Goal: Task Accomplishment & Management: Use online tool/utility

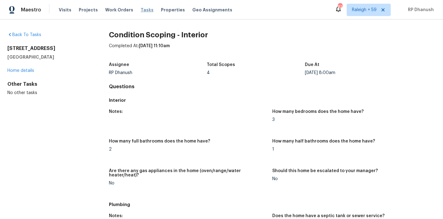
click at [141, 11] on span "Tasks" at bounding box center [147, 10] width 13 height 4
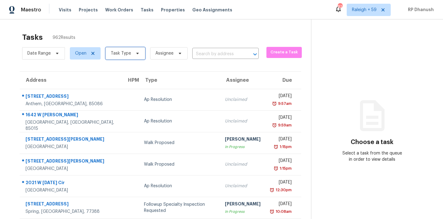
click at [128, 56] on span "Task Type" at bounding box center [121, 53] width 20 height 6
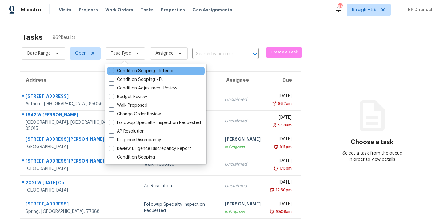
click at [124, 67] on div "Condition Scoping - Interior" at bounding box center [156, 71] width 98 height 9
click at [124, 71] on label "Condition Scoping - Interior" at bounding box center [141, 71] width 65 height 6
click at [113, 71] on input "Condition Scoping - Interior" at bounding box center [111, 70] width 4 height 4
checkbox input "true"
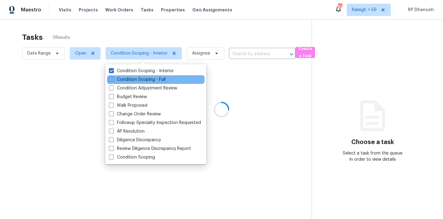
click at [124, 75] on div "Condition Scoping - Full" at bounding box center [156, 79] width 98 height 9
click at [137, 78] on label "Condition Scoping - Full" at bounding box center [137, 79] width 57 height 6
click at [113, 78] on input "Condition Scoping - Full" at bounding box center [111, 78] width 4 height 4
checkbox input "true"
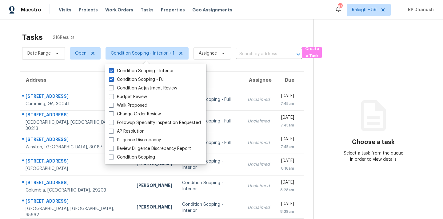
click at [180, 30] on div "Tasks 218 Results" at bounding box center [168, 37] width 292 height 16
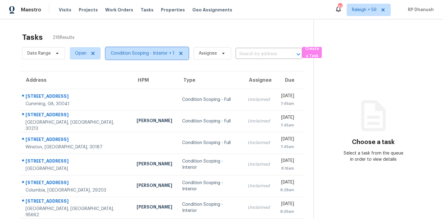
click at [120, 51] on span "Condition Scoping - Interior + 1" at bounding box center [143, 53] width 64 height 6
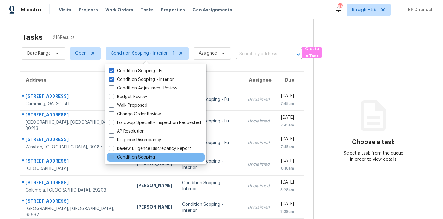
click at [149, 158] on label "Condition Scoping" at bounding box center [132, 157] width 46 height 6
click at [113, 158] on input "Condition Scoping" at bounding box center [111, 156] width 4 height 4
click at [125, 155] on label "Condition Scoping" at bounding box center [132, 157] width 46 height 6
click at [113, 155] on input "Condition Scoping" at bounding box center [111, 156] width 4 height 4
checkbox input "false"
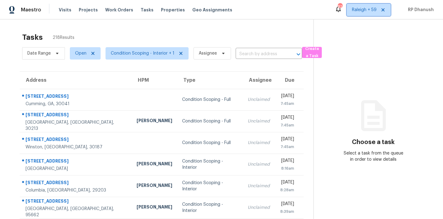
click at [358, 10] on span "Raleigh + 59" at bounding box center [364, 10] width 25 height 6
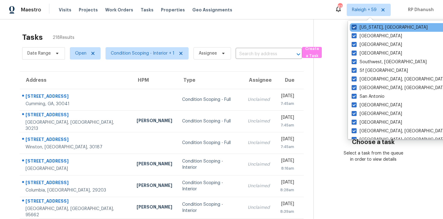
click at [363, 25] on label "Washington, DC" at bounding box center [390, 27] width 76 height 6
click at [356, 25] on input "Washington, DC" at bounding box center [354, 26] width 4 height 4
checkbox input "false"
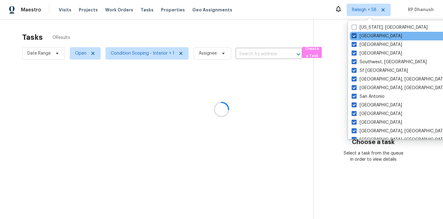
click at [363, 35] on label "Tucson" at bounding box center [377, 36] width 50 height 6
click at [356, 35] on input "Tucson" at bounding box center [354, 35] width 4 height 4
checkbox input "false"
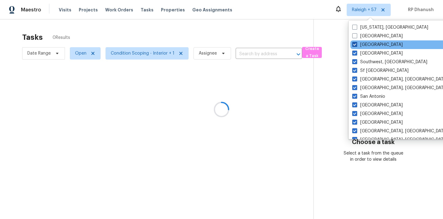
click at [362, 45] on label "Tampa" at bounding box center [378, 45] width 50 height 6
click at [357, 45] on input "Tampa" at bounding box center [355, 44] width 4 height 4
checkbox input "false"
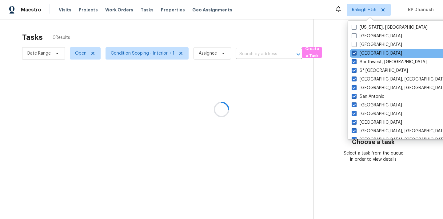
click at [360, 50] on label "St Louis" at bounding box center [377, 53] width 50 height 6
click at [356, 50] on input "St Louis" at bounding box center [354, 52] width 4 height 4
checkbox input "false"
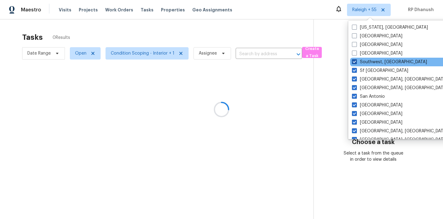
click at [357, 63] on span at bounding box center [354, 61] width 5 height 5
click at [356, 63] on input "Southwest, FL" at bounding box center [354, 61] width 4 height 4
checkbox input "false"
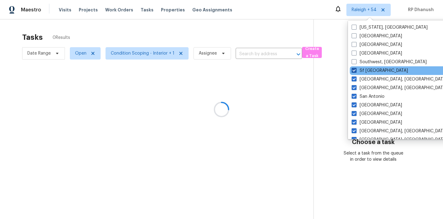
click at [357, 70] on span at bounding box center [354, 70] width 5 height 5
click at [356, 70] on input "Sf Bay Area" at bounding box center [354, 69] width 4 height 4
checkbox input "false"
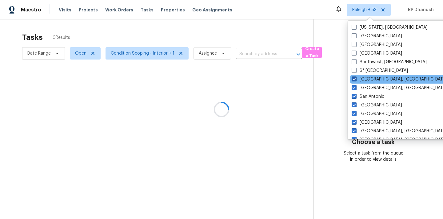
click at [356, 77] on span at bounding box center [354, 78] width 5 height 5
click at [356, 77] on input "Seattle, WA" at bounding box center [354, 78] width 4 height 4
checkbox input "false"
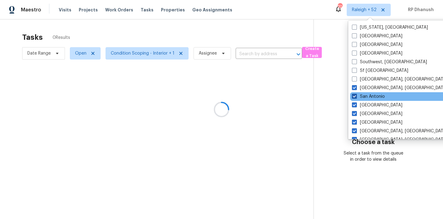
click at [366, 94] on label "San Antonio" at bounding box center [368, 96] width 33 height 6
click at [356, 94] on input "San Antonio" at bounding box center [354, 95] width 4 height 4
checkbox input "false"
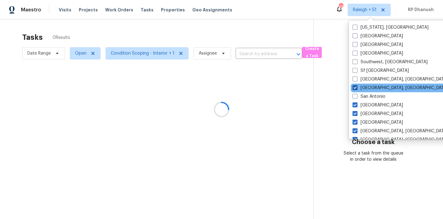
click at [367, 88] on label "San Diego, CA" at bounding box center [400, 88] width 95 height 6
click at [357, 88] on input "San Diego, CA" at bounding box center [355, 87] width 4 height 4
checkbox input "false"
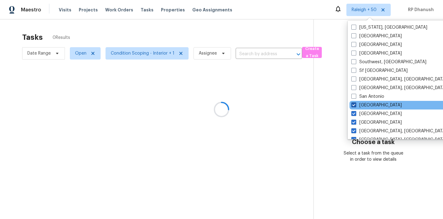
click at [365, 103] on label "Salt Lake City" at bounding box center [377, 105] width 50 height 6
click at [356, 103] on input "Salt Lake City" at bounding box center [354, 104] width 4 height 4
checkbox input "false"
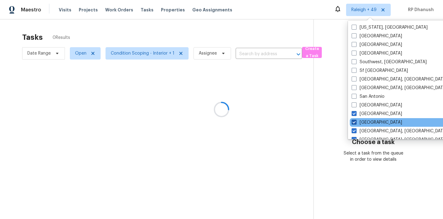
click at [365, 123] on label "Riverside" at bounding box center [377, 122] width 50 height 6
click at [356, 123] on input "Riverside" at bounding box center [354, 121] width 4 height 4
checkbox input "false"
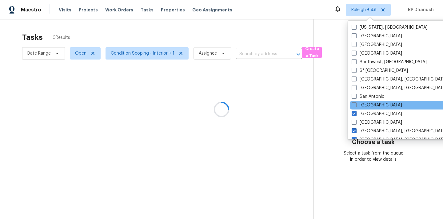
click at [371, 109] on div "Salt Lake City" at bounding box center [412, 105] width 124 height 9
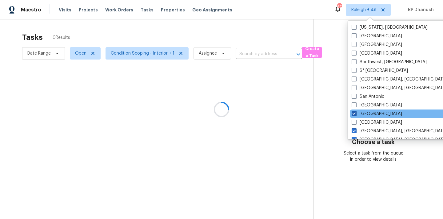
click at [369, 112] on label "Sacramento" at bounding box center [377, 114] width 50 height 6
click at [356, 112] on input "Sacramento" at bounding box center [354, 113] width 4 height 4
checkbox input "false"
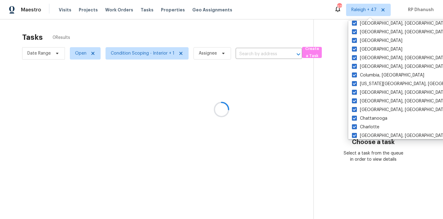
scroll to position [413, 0]
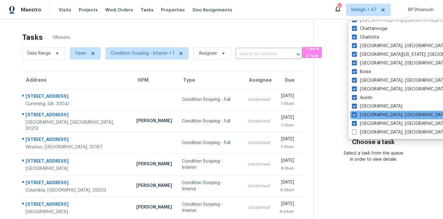
click at [355, 111] on div "Asheville, NC" at bounding box center [412, 115] width 124 height 9
click at [353, 114] on span at bounding box center [354, 114] width 5 height 5
click at [353, 114] on input "Asheville, NC" at bounding box center [354, 114] width 4 height 4
checkbox input "false"
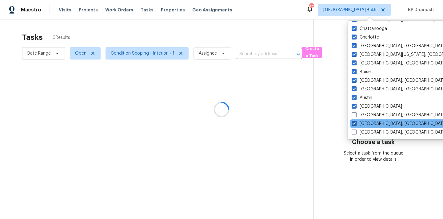
click at [354, 121] on span at bounding box center [354, 123] width 5 height 5
click at [354, 121] on input "Albuquerque, NM" at bounding box center [354, 122] width 4 height 4
checkbox input "false"
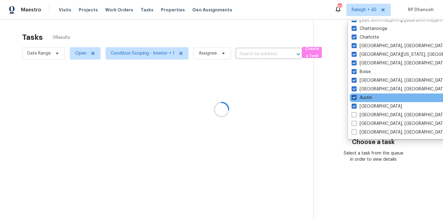
click at [357, 97] on span at bounding box center [354, 97] width 5 height 5
click at [356, 97] on input "Austin" at bounding box center [354, 97] width 4 height 4
checkbox input "false"
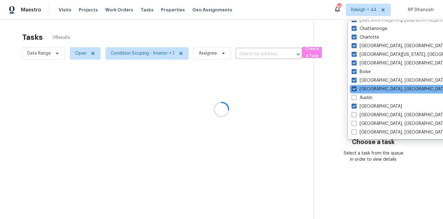
click at [357, 87] on span at bounding box center [354, 88] width 5 height 5
click at [356, 87] on input "Baltimore, MD" at bounding box center [354, 88] width 4 height 4
checkbox input "false"
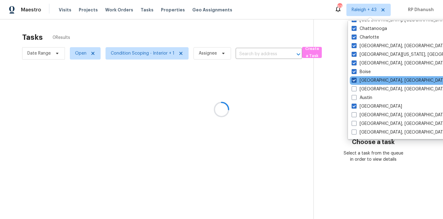
click at [357, 79] on span at bounding box center [354, 80] width 5 height 5
click at [356, 79] on input "Birmingham, AL" at bounding box center [354, 79] width 4 height 4
checkbox input "false"
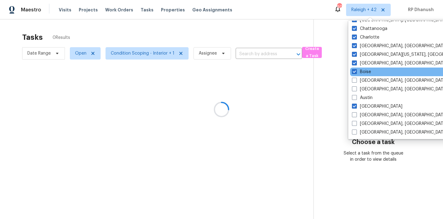
click at [357, 68] on div "Boise" at bounding box center [412, 71] width 124 height 9
click at [357, 70] on span at bounding box center [354, 71] width 5 height 5
click at [356, 70] on input "Boise" at bounding box center [354, 71] width 4 height 4
checkbox input "false"
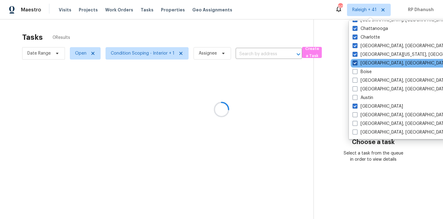
click at [357, 65] on span at bounding box center [355, 62] width 5 height 5
click at [357, 64] on input "Boston, MA" at bounding box center [355, 62] width 4 height 4
checkbox input "false"
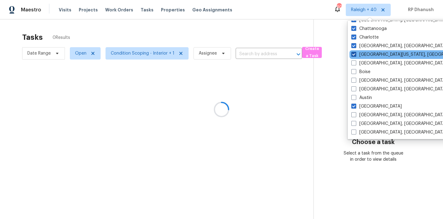
click at [354, 55] on span at bounding box center [354, 54] width 5 height 5
click at [354, 55] on input "Central California, CA" at bounding box center [354, 53] width 4 height 4
checkbox input "false"
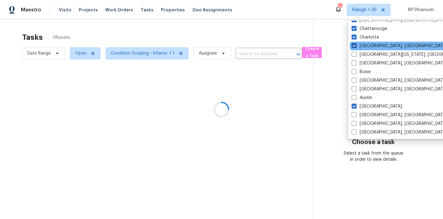
click at [355, 45] on span at bounding box center [354, 45] width 5 height 5
click at [355, 45] on input "Charleston, SC" at bounding box center [354, 45] width 4 height 4
checkbox input "false"
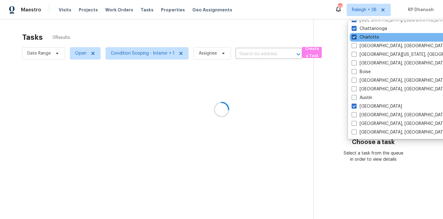
click at [355, 39] on span at bounding box center [354, 36] width 5 height 5
click at [355, 38] on input "Charlotte" at bounding box center [354, 36] width 4 height 4
checkbox input "false"
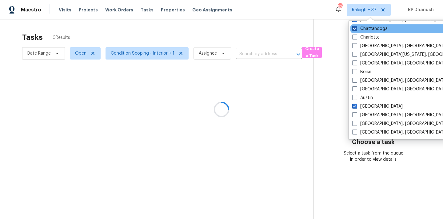
click at [357, 26] on label "Chattanooga" at bounding box center [370, 29] width 35 height 6
click at [357, 26] on input "Chattanooga" at bounding box center [355, 28] width 4 height 4
checkbox input "false"
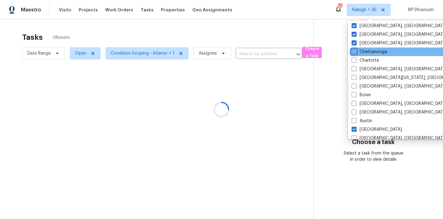
scroll to position [388, 0]
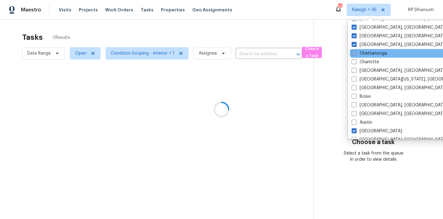
click at [357, 26] on label "Cleveland, OH" at bounding box center [399, 27] width 95 height 6
click at [356, 26] on input "Cleveland, OH" at bounding box center [354, 26] width 4 height 4
checkbox input "false"
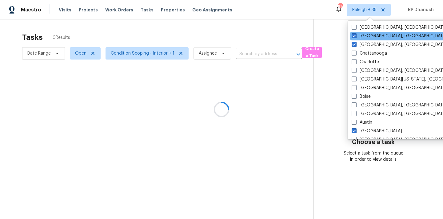
click at [356, 39] on div "Cincinnati, OH" at bounding box center [412, 36] width 124 height 9
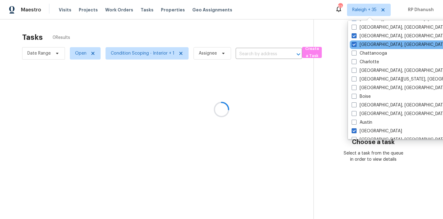
click at [356, 41] on div "Chicago, IL" at bounding box center [412, 44] width 124 height 9
click at [354, 44] on span at bounding box center [354, 44] width 5 height 5
click at [354, 44] on input "Chicago, IL" at bounding box center [354, 44] width 4 height 4
checkbox input "false"
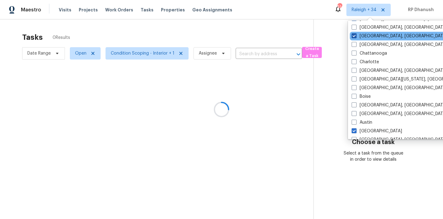
click at [355, 35] on span at bounding box center [354, 35] width 5 height 5
click at [355, 35] on input "Cincinnati, OH" at bounding box center [354, 35] width 4 height 4
checkbox input "false"
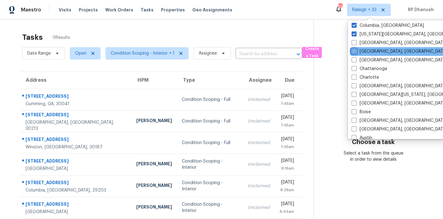
scroll to position [358, 0]
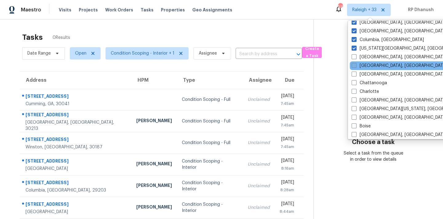
click at [355, 35] on div "Columbia, SC" at bounding box center [412, 39] width 124 height 9
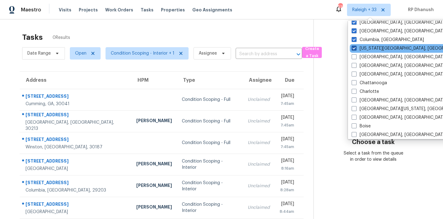
click at [355, 46] on span at bounding box center [354, 48] width 5 height 5
click at [355, 46] on input "Colorado Springs, CO" at bounding box center [354, 47] width 4 height 4
checkbox input "false"
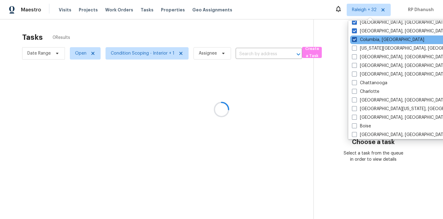
click at [355, 39] on span at bounding box center [354, 39] width 5 height 5
click at [355, 39] on input "Columbia, SC" at bounding box center [354, 39] width 4 height 4
checkbox input "false"
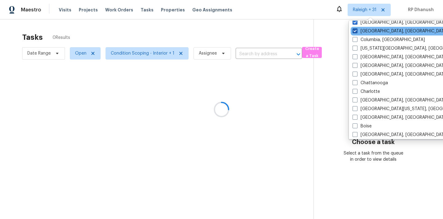
click at [355, 31] on span at bounding box center [355, 30] width 5 height 5
click at [355, 31] on input "Columbus, OH" at bounding box center [355, 30] width 4 height 4
checkbox input "false"
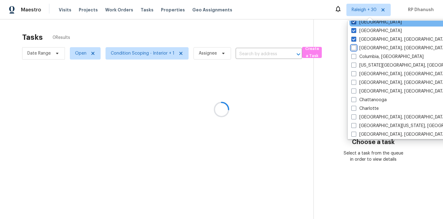
scroll to position [329, 0]
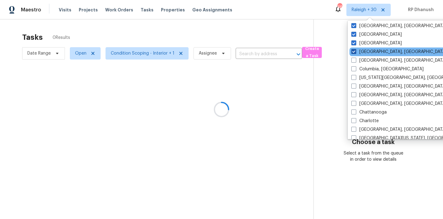
click at [358, 54] on label "Corpus Christi, TX" at bounding box center [399, 52] width 95 height 6
click at [356, 53] on input "Corpus Christi, TX" at bounding box center [354, 51] width 4 height 4
checkbox input "false"
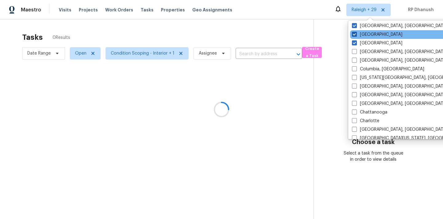
drag, startPoint x: 357, startPoint y: 39, endPoint x: 357, endPoint y: 32, distance: 7.1
click at [357, 39] on div "Dallas" at bounding box center [412, 43] width 124 height 9
click at [357, 32] on label "Denver" at bounding box center [377, 34] width 50 height 6
click at [356, 32] on input "Denver" at bounding box center [354, 33] width 4 height 4
checkbox input "false"
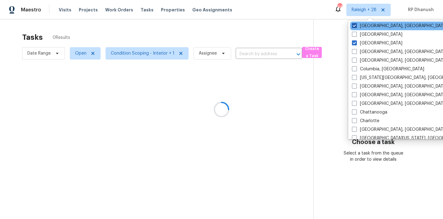
click at [358, 25] on label "Detroit, MI" at bounding box center [399, 26] width 95 height 6
click at [356, 25] on input "Detroit, MI" at bounding box center [354, 25] width 4 height 4
checkbox input "false"
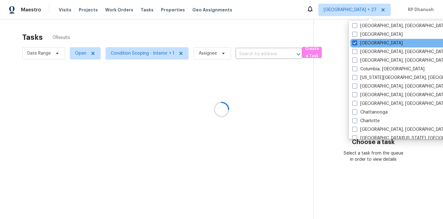
click at [358, 39] on div "Dallas" at bounding box center [413, 43] width 124 height 9
click at [358, 41] on label "Dallas" at bounding box center [378, 43] width 50 height 6
click at [357, 41] on input "Dallas" at bounding box center [355, 42] width 4 height 4
checkbox input "false"
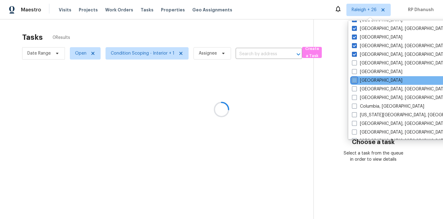
scroll to position [286, 0]
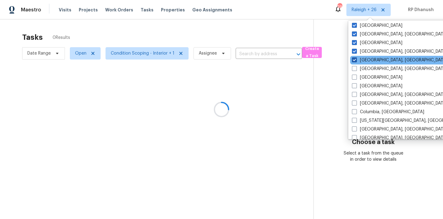
click at [360, 58] on label "Greensboro, NC" at bounding box center [399, 60] width 95 height 6
click at [356, 58] on input "Greensboro, NC" at bounding box center [354, 59] width 4 height 4
checkbox input "false"
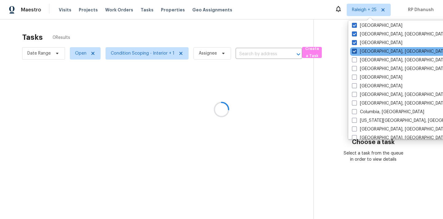
click at [360, 53] on label "Greenville, SC" at bounding box center [399, 51] width 95 height 6
click at [356, 52] on input "Greenville, SC" at bounding box center [354, 50] width 4 height 4
checkbox input "false"
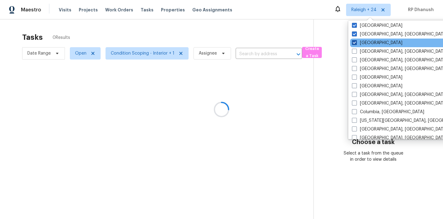
click at [360, 46] on label "Houston" at bounding box center [377, 43] width 50 height 6
click at [356, 44] on input "Houston" at bounding box center [354, 42] width 4 height 4
checkbox input "false"
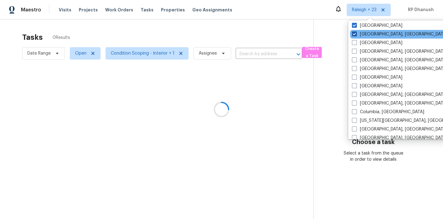
click at [360, 33] on label "Indianapolis, IN" at bounding box center [399, 34] width 95 height 6
click at [356, 33] on input "Indianapolis, IN" at bounding box center [354, 33] width 4 height 4
checkbox input "false"
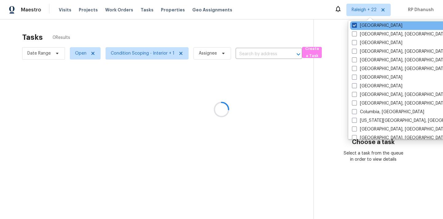
click at [360, 26] on label "Jacksonville" at bounding box center [377, 25] width 50 height 6
click at [356, 26] on input "Jacksonville" at bounding box center [354, 24] width 4 height 4
checkbox input "false"
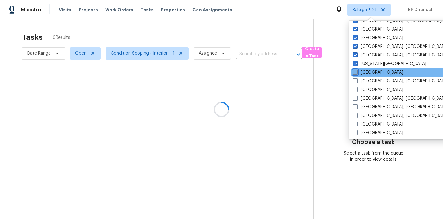
scroll to position [224, 0]
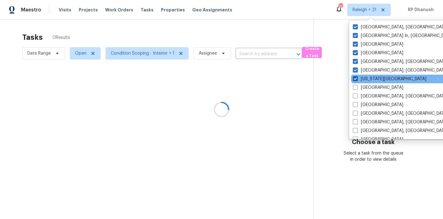
click at [359, 81] on label "Kansas City" at bounding box center [390, 79] width 74 height 6
click at [357, 80] on input "Kansas City" at bounding box center [355, 78] width 4 height 4
checkbox input "false"
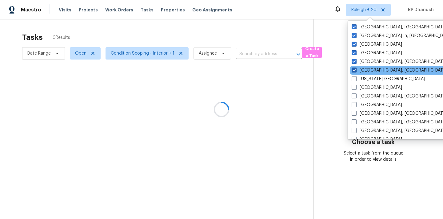
click at [357, 71] on label "Killeen, TX" at bounding box center [399, 70] width 95 height 6
click at [356, 71] on input "Killeen, TX" at bounding box center [354, 69] width 4 height 4
checkbox input "false"
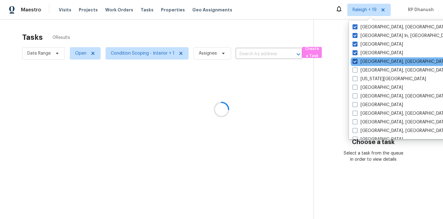
click at [357, 60] on span at bounding box center [355, 61] width 5 height 5
click at [357, 60] on input "Knoxville, TN" at bounding box center [355, 61] width 4 height 4
checkbox input "false"
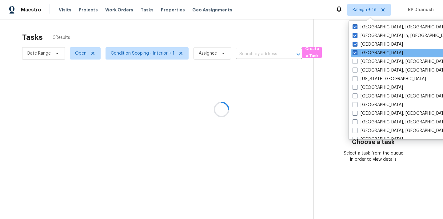
click at [357, 49] on div "Las Vegas" at bounding box center [413, 53] width 124 height 9
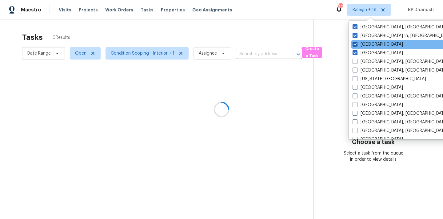
click at [358, 42] on label "Los Angeles" at bounding box center [378, 44] width 50 height 6
click at [357, 42] on input "Los Angeles" at bounding box center [355, 43] width 4 height 4
checkbox input "false"
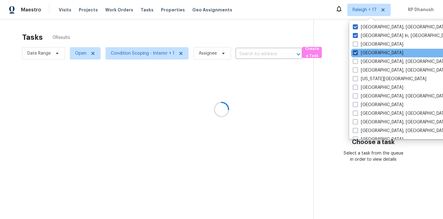
click at [358, 51] on span at bounding box center [355, 52] width 5 height 5
click at [357, 51] on input "Las Vegas" at bounding box center [355, 52] width 4 height 4
checkbox input "false"
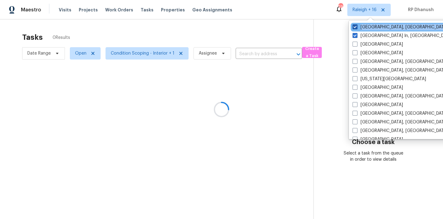
drag, startPoint x: 358, startPoint y: 35, endPoint x: 358, endPoint y: 28, distance: 6.5
click at [358, 28] on div "Washington, DC Tucson Tampa St Louis Southwest, FL Sf Bay Area Seattle, WA San …" at bounding box center [413, 80] width 128 height 118
click at [358, 28] on label "Memphis, TN" at bounding box center [400, 27] width 95 height 6
click at [357, 28] on input "Memphis, TN" at bounding box center [355, 26] width 4 height 4
checkbox input "false"
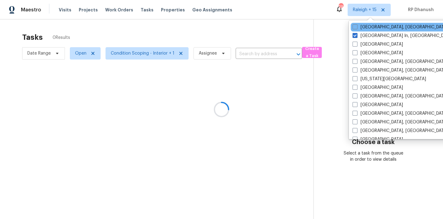
click at [357, 31] on div "Memphis, TN" at bounding box center [413, 27] width 124 height 9
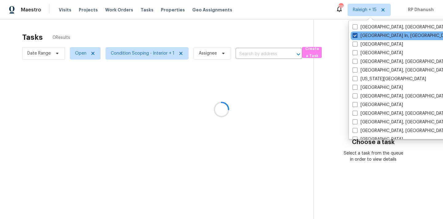
click at [357, 34] on span at bounding box center [355, 35] width 5 height 5
click at [357, 34] on input "Louisville In, KY" at bounding box center [355, 35] width 4 height 4
checkbox input "false"
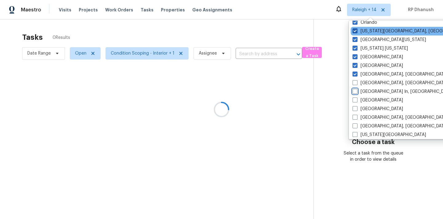
scroll to position [162, 0]
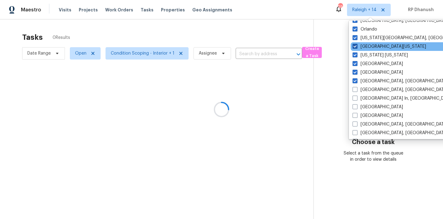
click at [357, 47] on span at bounding box center [355, 46] width 5 height 5
click at [357, 47] on input "Northern Colorado" at bounding box center [355, 45] width 4 height 4
checkbox input "false"
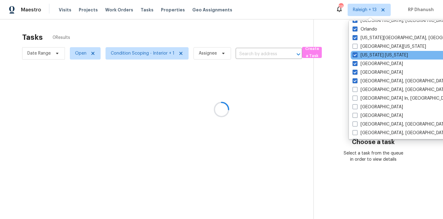
click at [357, 51] on div "New York New Jersey" at bounding box center [413, 55] width 124 height 9
click at [357, 53] on span at bounding box center [355, 54] width 5 height 5
click at [357, 53] on input "New York New Jersey" at bounding box center [355, 54] width 4 height 4
checkbox input "false"
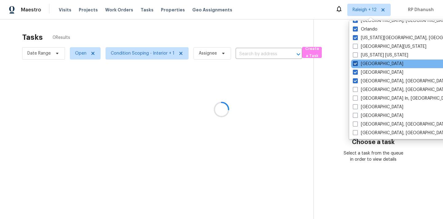
click at [357, 63] on span at bounding box center [355, 63] width 5 height 5
click at [357, 63] on input "Nashville" at bounding box center [355, 63] width 4 height 4
checkbox input "false"
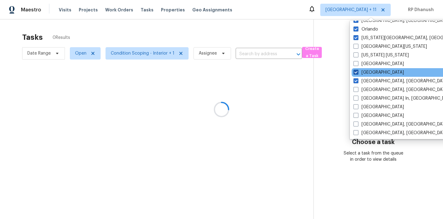
click at [357, 71] on span at bounding box center [356, 72] width 5 height 5
click at [357, 71] on input "Minneapolis" at bounding box center [356, 71] width 4 height 4
checkbox input "false"
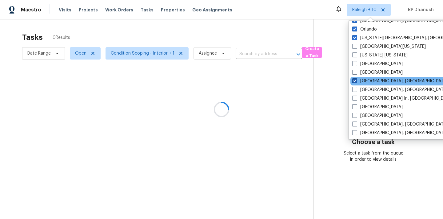
click at [357, 78] on label "Miami, FL" at bounding box center [400, 81] width 95 height 6
click at [357, 78] on input "Miami, FL" at bounding box center [355, 80] width 4 height 4
checkbox input "false"
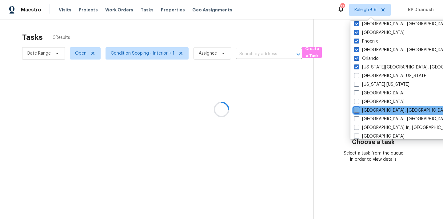
scroll to position [131, 0]
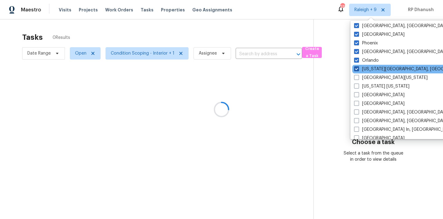
click at [357, 71] on span at bounding box center [356, 68] width 5 height 5
click at [357, 70] on input "Oklahoma City, OK" at bounding box center [356, 68] width 4 height 4
checkbox input "false"
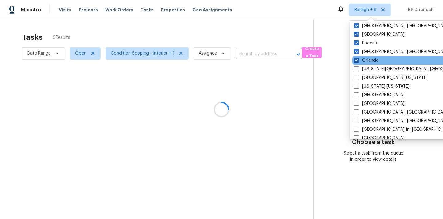
click at [357, 63] on label "Orlando" at bounding box center [366, 60] width 25 height 6
click at [357, 61] on input "Orlando" at bounding box center [356, 59] width 4 height 4
checkbox input "false"
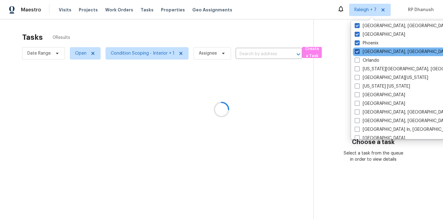
click at [357, 54] on label "Philadelphia, PA" at bounding box center [402, 52] width 95 height 6
click at [357, 53] on input "Philadelphia, PA" at bounding box center [357, 51] width 4 height 4
checkbox input "false"
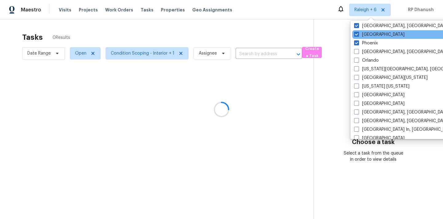
click at [358, 38] on div "Portland" at bounding box center [415, 34] width 124 height 9
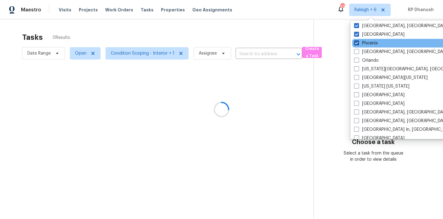
click at [357, 43] on span at bounding box center [356, 42] width 5 height 5
click at [357, 43] on input "Phoenix" at bounding box center [356, 42] width 4 height 4
checkbox input "false"
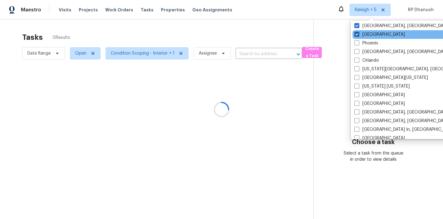
click at [357, 37] on label "Portland" at bounding box center [380, 34] width 50 height 6
click at [357, 35] on input "Portland" at bounding box center [357, 33] width 4 height 4
checkbox input "false"
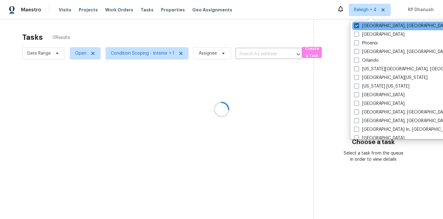
click at [357, 27] on span at bounding box center [356, 25] width 5 height 5
click at [357, 27] on input "Prescott, AZ" at bounding box center [356, 25] width 4 height 4
checkbox input "false"
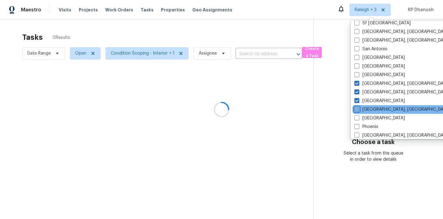
scroll to position [46, 0]
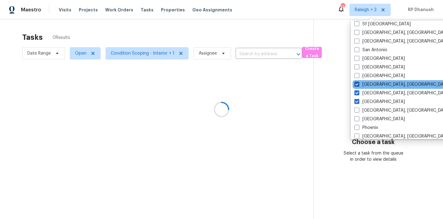
click at [360, 84] on label "Richmond, VA" at bounding box center [402, 84] width 95 height 6
click at [359, 84] on input "Richmond, VA" at bounding box center [357, 83] width 4 height 4
checkbox input "false"
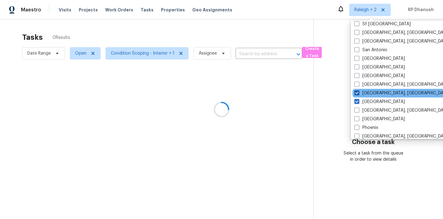
click at [360, 92] on label "Reno, NV" at bounding box center [402, 93] width 95 height 6
click at [359, 92] on input "Reno, NV" at bounding box center [357, 92] width 4 height 4
checkbox input "false"
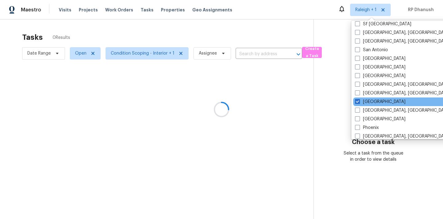
click at [360, 98] on div "Raleigh" at bounding box center [415, 101] width 124 height 9
click at [360, 102] on span at bounding box center [357, 101] width 5 height 5
click at [359, 102] on input "Raleigh" at bounding box center [357, 101] width 4 height 4
checkbox input "false"
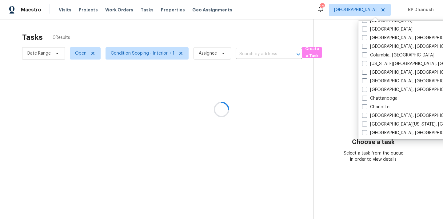
scroll to position [413, 0]
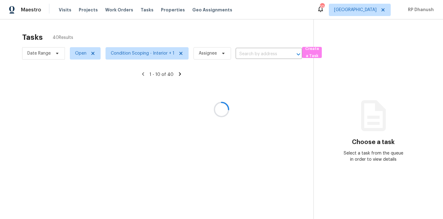
click at [338, 103] on div at bounding box center [221, 109] width 443 height 219
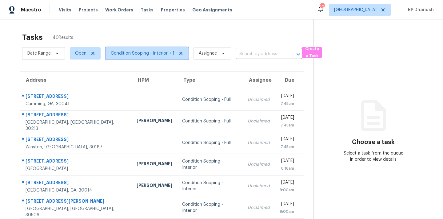
click at [170, 55] on span "Condition Scoping - Interior + 1" at bounding box center [143, 53] width 64 height 6
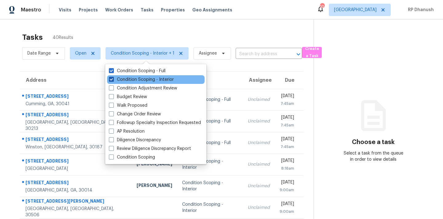
click at [159, 82] on label "Condition Scoping - Interior" at bounding box center [141, 79] width 65 height 6
click at [113, 80] on input "Condition Scoping - Interior" at bounding box center [111, 78] width 4 height 4
checkbox input "false"
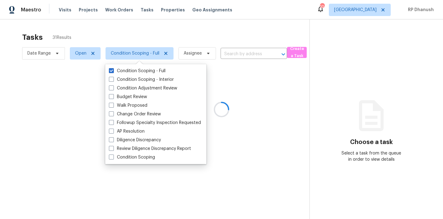
click at [367, 10] on div at bounding box center [221, 109] width 443 height 219
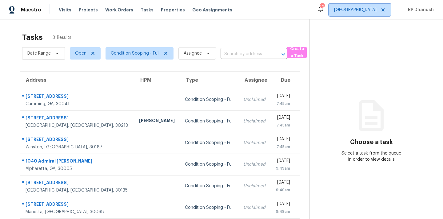
click at [374, 11] on span "Atlanta" at bounding box center [355, 10] width 42 height 6
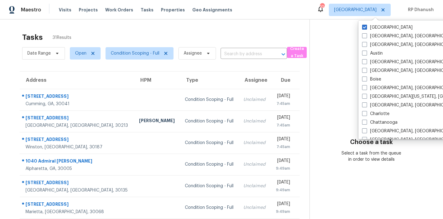
click at [321, 97] on section "Choose a task Select a task from the queue in order to view details" at bounding box center [372, 169] width 124 height 301
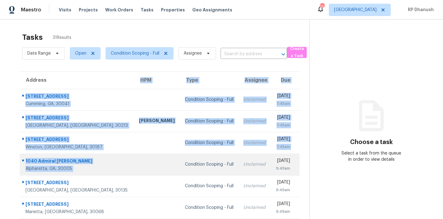
drag, startPoint x: 24, startPoint y: 88, endPoint x: 195, endPoint y: 159, distance: 184.7
click at [195, 159] on table "Address HPM Type Assignee Due 5910 Shadewater Dr Cumming, GA, 30041 Condition S…" at bounding box center [160, 187] width 280 height 233
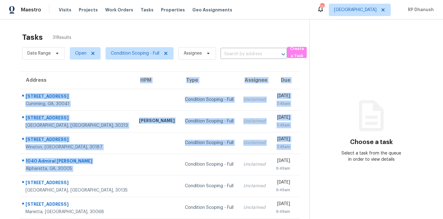
click at [6, 84] on div "Tasks 31 Results Date Range Open Condition Scoping - Full Assignee ​ Create a T…" at bounding box center [221, 169] width 443 height 301
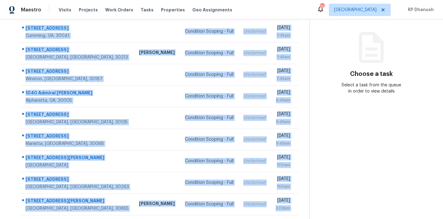
scroll to position [102, 0]
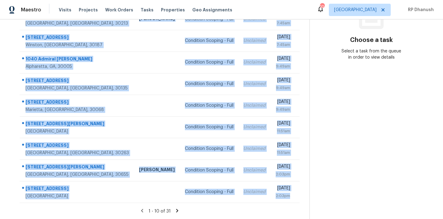
drag, startPoint x: 25, startPoint y: 93, endPoint x: 292, endPoint y: 202, distance: 288.5
click at [292, 202] on section "Tasks 31 Results Date Range Open Condition Scoping - Full Assignee ​ Create a T…" at bounding box center [160, 73] width 300 height 292
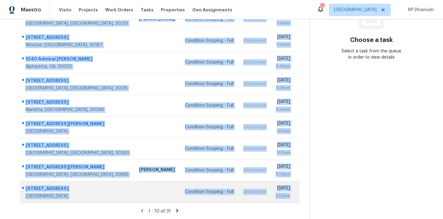
copy tbody "5910 Shadewater Dr Cumming, GA, 30041 Condition Scoping - Full Unclaimed Wed, A…"
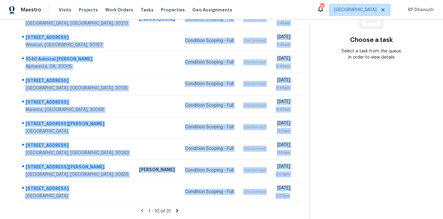
click at [337, 139] on section "Choose a task Select a task from the queue in order to view details" at bounding box center [372, 67] width 124 height 301
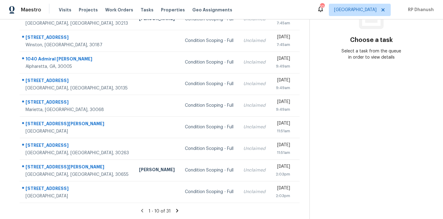
click at [176, 208] on icon at bounding box center [177, 209] width 2 height 3
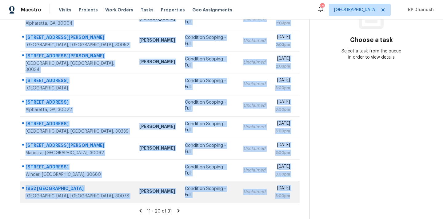
drag, startPoint x: 25, startPoint y: 92, endPoint x: 294, endPoint y: 199, distance: 289.1
click at [294, 199] on tbody "2150 Panola Way Ct Lithonia, GA, 30058 Ryan Fogarty Condition Scoping - Full Un…" at bounding box center [160, 95] width 280 height 216
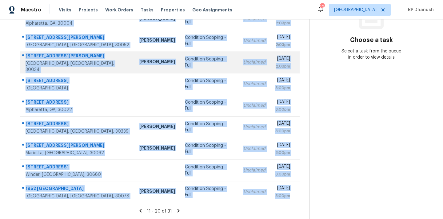
copy tbody "2150 Panola Way Ct Lithonia, GA, 30058 Ryan Fogarty Condition Scoping - Full Un…"
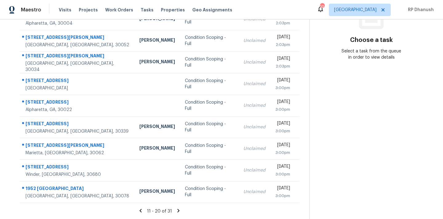
click at [363, 117] on section "Choose a task Select a task from the queue in order to view details" at bounding box center [372, 67] width 124 height 301
click at [179, 208] on icon at bounding box center [179, 211] width 6 height 6
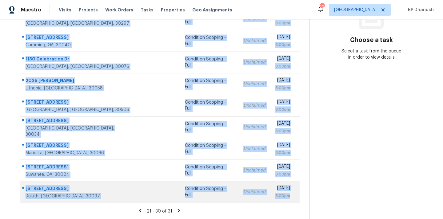
drag, startPoint x: 24, startPoint y: 86, endPoint x: 290, endPoint y: 200, distance: 289.8
click at [290, 200] on tbody "2151 Grayfield Dr Grayson, GA, 30017 Michael Durham Condition Scoping - Full Un…" at bounding box center [160, 95] width 280 height 216
copy tbody "2151 Grayfield Dr Grayson, GA, 30017 Michael Durham Condition Scoping - Full Un…"
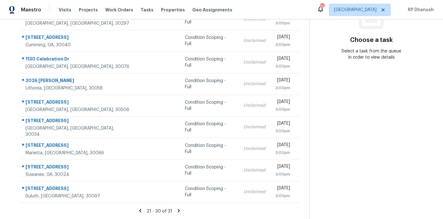
click at [357, 102] on section "Choose a task Select a task from the queue in order to view details" at bounding box center [372, 67] width 124 height 301
click at [179, 209] on icon at bounding box center [179, 211] width 6 height 6
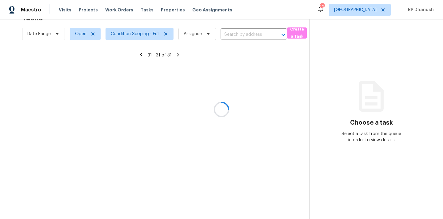
scroll to position [19, 0]
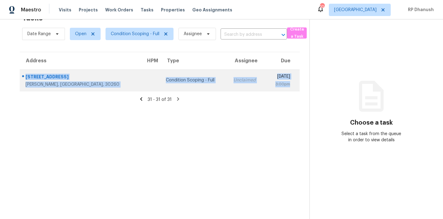
drag, startPoint x: 22, startPoint y: 71, endPoint x: 289, endPoint y: 88, distance: 267.8
click at [289, 88] on tr "1918 Cornell Way Morrow, GA, 30260 Condition Scoping - Full Unclaimed Wed, Aug …" at bounding box center [160, 80] width 280 height 22
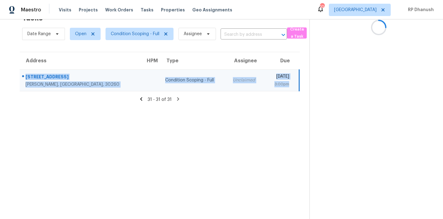
copy tr "1918 Cornell Way Morrow, GA, 30260 Condition Scoping - Full Unclaimed Wed, Aug …"
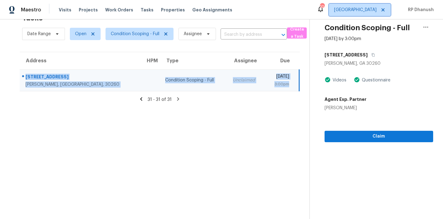
click at [371, 8] on span "Atlanta" at bounding box center [355, 10] width 42 height 6
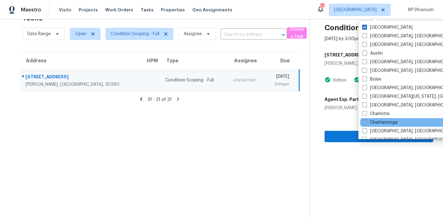
scroll to position [413, 0]
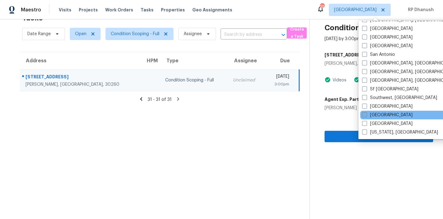
click at [375, 117] on label "Tampa" at bounding box center [387, 115] width 50 height 6
click at [366, 116] on input "Tampa" at bounding box center [364, 114] width 4 height 4
checkbox input "true"
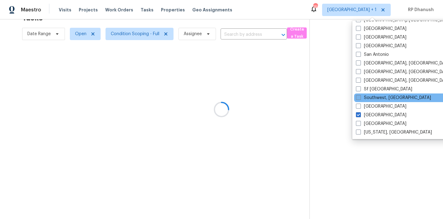
click at [380, 99] on label "Southwest, FL" at bounding box center [393, 98] width 75 height 6
click at [360, 99] on input "Southwest, FL" at bounding box center [358, 97] width 4 height 4
checkbox input "true"
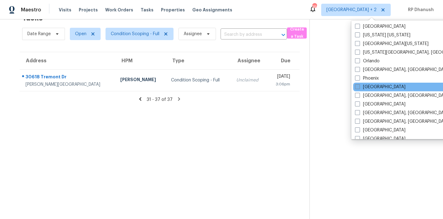
scroll to position [313, 0]
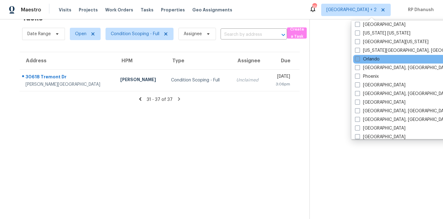
click at [367, 60] on label "Orlando" at bounding box center [367, 59] width 25 height 6
click at [359, 60] on input "Orlando" at bounding box center [357, 58] width 4 height 4
checkbox input "true"
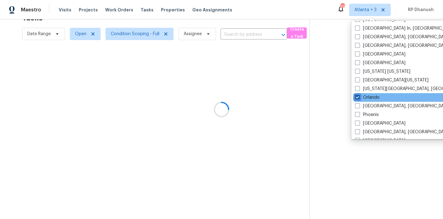
scroll to position [271, 0]
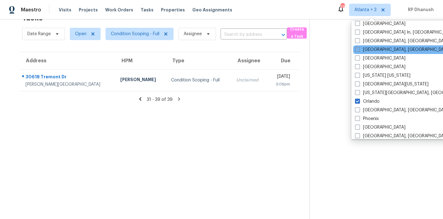
click at [362, 50] on label "Miami, FL" at bounding box center [402, 49] width 95 height 6
click at [359, 50] on input "Miami, FL" at bounding box center [357, 48] width 4 height 4
checkbox input "true"
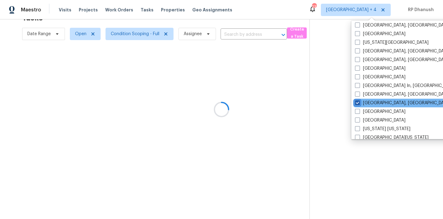
scroll to position [217, 0]
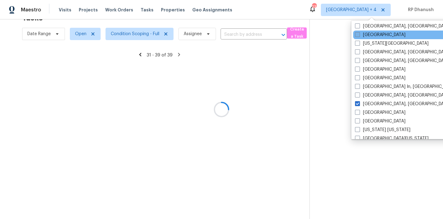
click at [359, 36] on span at bounding box center [357, 34] width 5 height 5
click at [359, 36] on input "Jacksonville" at bounding box center [357, 34] width 4 height 4
checkbox input "true"
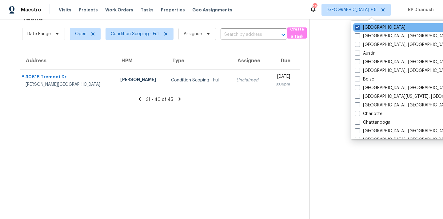
click at [359, 28] on span at bounding box center [357, 27] width 5 height 5
click at [359, 28] on input "Atlanta" at bounding box center [357, 26] width 4 height 4
checkbox input "false"
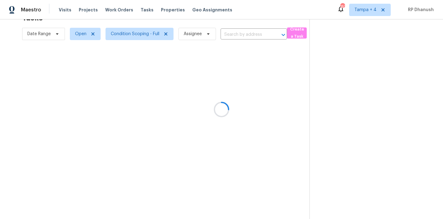
click at [377, 8] on div at bounding box center [221, 109] width 443 height 219
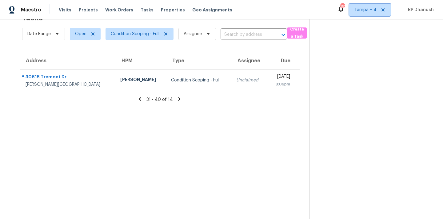
click at [376, 10] on span "Tampa + 4" at bounding box center [366, 10] width 22 height 6
click at [322, 87] on section at bounding box center [372, 109] width 124 height 219
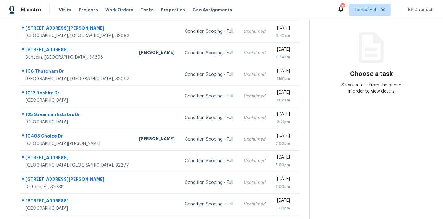
scroll to position [102, 0]
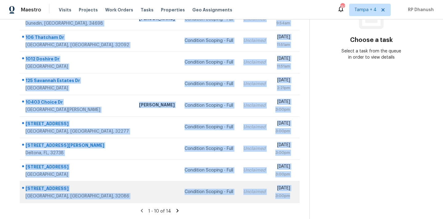
drag, startPoint x: 23, startPoint y: 91, endPoint x: 295, endPoint y: 198, distance: 292.3
click at [295, 198] on tbody "60 [PERSON_NAME][GEOGRAPHIC_DATA] Condition Scoping - Full Unclaimed [DATE] 9:4…" at bounding box center [160, 95] width 280 height 216
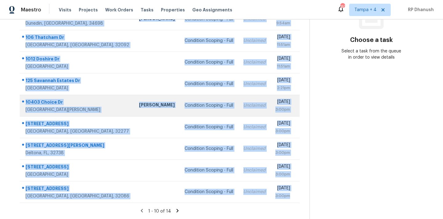
copy tbody "60 [PERSON_NAME][GEOGRAPHIC_DATA] Condition Scoping - Full Unclaimed [DATE] 9:4…"
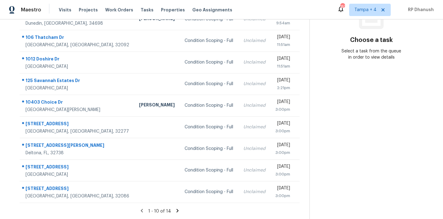
click at [361, 131] on section "Choose a task Select a task from the queue in order to view details" at bounding box center [372, 67] width 124 height 301
click at [175, 208] on icon at bounding box center [178, 211] width 6 height 6
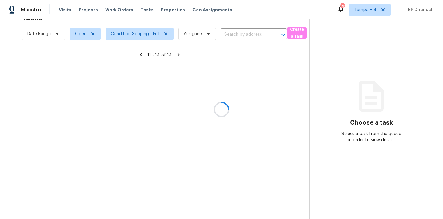
scroll to position [19, 0]
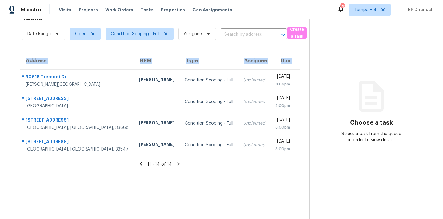
drag, startPoint x: 24, startPoint y: 73, endPoint x: 300, endPoint y: 149, distance: 286.2
click at [300, 149] on div "Address HPM Type Assignee Due 30618 Tremont Dr Wesley Chapel, FL, 33543 Mat Smi…" at bounding box center [160, 104] width 300 height 104
copy table "Address HPM Type Assignee Due"
click at [364, 11] on span "Tampa + 4" at bounding box center [366, 10] width 22 height 6
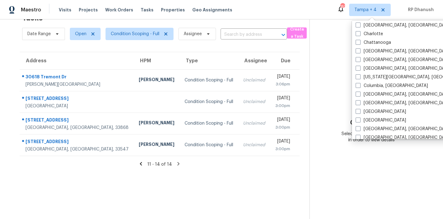
scroll to position [126, 0]
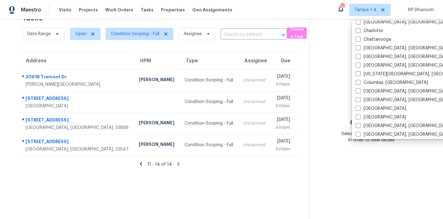
click at [368, 106] on label "[GEOGRAPHIC_DATA]" at bounding box center [381, 108] width 50 height 6
click at [360, 106] on input "[GEOGRAPHIC_DATA]" at bounding box center [358, 107] width 4 height 4
checkbox input "true"
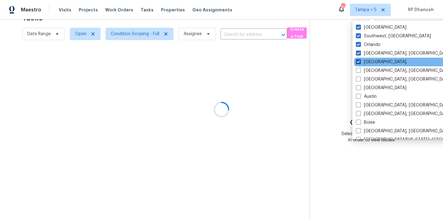
click at [365, 64] on label "[GEOGRAPHIC_DATA]" at bounding box center [381, 62] width 50 height 6
click at [360, 63] on input "[GEOGRAPHIC_DATA]" at bounding box center [358, 61] width 4 height 4
checkbox input "false"
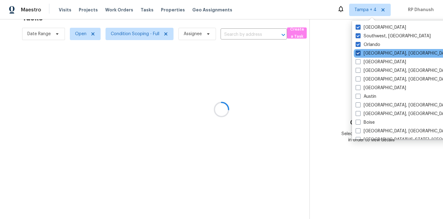
click at [365, 50] on label "[GEOGRAPHIC_DATA], [GEOGRAPHIC_DATA]" at bounding box center [403, 53] width 95 height 6
click at [360, 50] on input "[GEOGRAPHIC_DATA], [GEOGRAPHIC_DATA]" at bounding box center [358, 52] width 4 height 4
checkbox input "false"
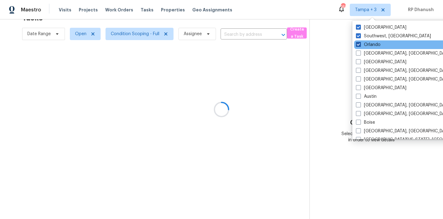
click at [364, 42] on label "Orlando" at bounding box center [368, 45] width 25 height 6
click at [360, 42] on input "Orlando" at bounding box center [358, 44] width 4 height 4
checkbox input "false"
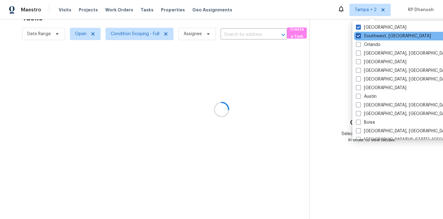
click at [364, 38] on label "Southwest, [GEOGRAPHIC_DATA]" at bounding box center [393, 36] width 75 height 6
click at [360, 37] on input "Southwest, [GEOGRAPHIC_DATA]" at bounding box center [358, 35] width 4 height 4
checkbox input "false"
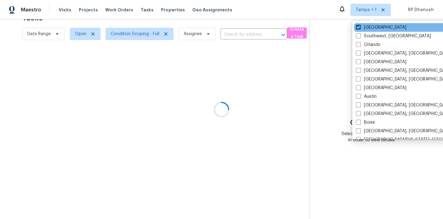
click at [364, 30] on label "[GEOGRAPHIC_DATA]" at bounding box center [381, 27] width 50 height 6
click at [360, 28] on input "[GEOGRAPHIC_DATA]" at bounding box center [358, 26] width 4 height 4
checkbox input "false"
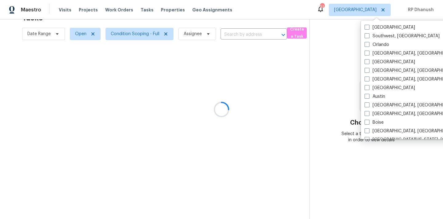
click at [347, 48] on div at bounding box center [221, 109] width 443 height 219
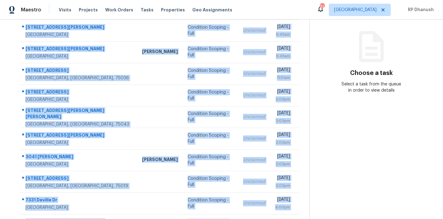
scroll to position [102, 0]
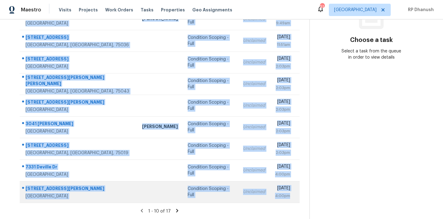
drag, startPoint x: 24, startPoint y: 91, endPoint x: 296, endPoint y: 195, distance: 291.2
click at [296, 195] on tbody "6948 Prairie Dawn Ln North Richland Hills, TX, 76180 Condition Scoping - Full U…" at bounding box center [160, 95] width 280 height 216
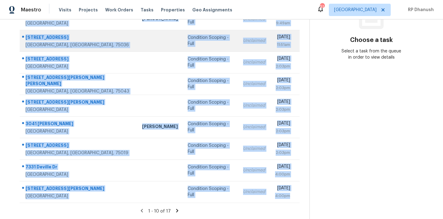
copy tbody "6948 Prairie Dawn Ln North Richland Hills, TX, 76180 Condition Scoping - Full U…"
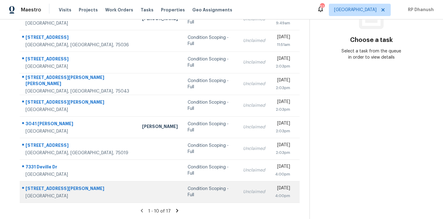
drag, startPoint x: 364, startPoint y: 131, endPoint x: 257, endPoint y: 180, distance: 118.1
click at [364, 131] on section "Choose a task Select a task from the queue in order to view details" at bounding box center [372, 67] width 124 height 301
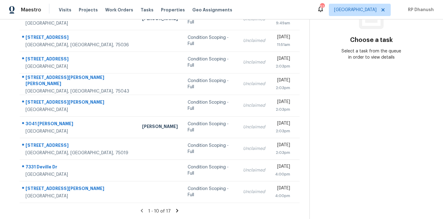
click at [175, 208] on icon at bounding box center [178, 211] width 6 height 6
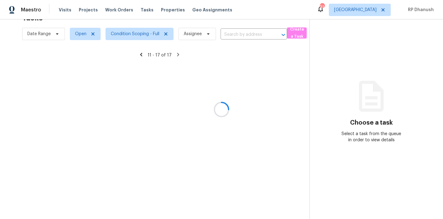
scroll to position [37, 0]
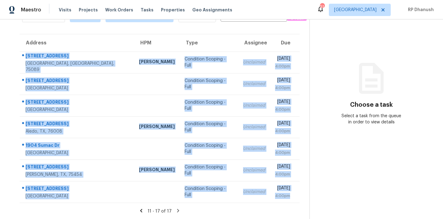
drag, startPoint x: 25, startPoint y: 54, endPoint x: 296, endPoint y: 203, distance: 309.3
click at [296, 203] on section "Tasks 17 Results Date Range Open Condition Scoping - Full Assignee ​ Create a T…" at bounding box center [160, 105] width 300 height 227
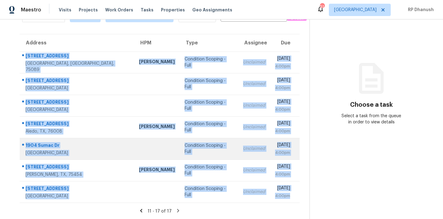
copy tbody "9722 Links Fairway Dr Rowlett, TX, 75089 Brad Limes Condition Scoping - Full Un…"
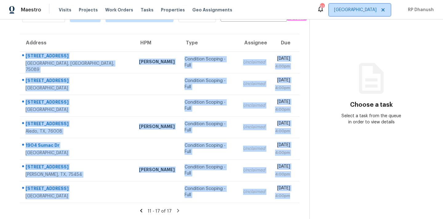
click at [378, 7] on span "[GEOGRAPHIC_DATA]" at bounding box center [360, 10] width 62 height 12
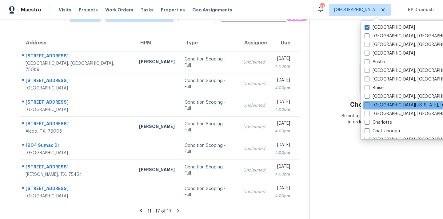
scroll to position [413, 0]
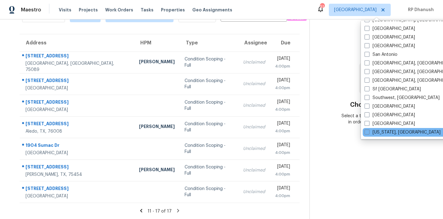
click at [377, 131] on label "[US_STATE], [GEOGRAPHIC_DATA]" at bounding box center [403, 132] width 76 height 6
click at [369, 131] on input "[US_STATE], [GEOGRAPHIC_DATA]" at bounding box center [367, 131] width 4 height 4
checkbox input "true"
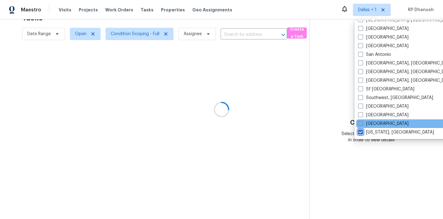
scroll to position [19, 0]
click at [377, 124] on label "[GEOGRAPHIC_DATA]" at bounding box center [383, 123] width 50 height 6
click at [362, 124] on input "[GEOGRAPHIC_DATA]" at bounding box center [360, 122] width 4 height 4
checkbox input "true"
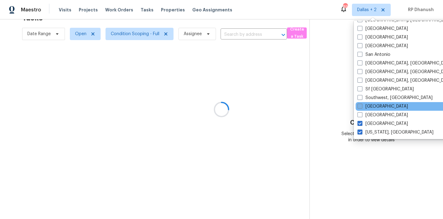
click at [374, 107] on label "[GEOGRAPHIC_DATA]" at bounding box center [383, 106] width 50 height 6
click at [362, 107] on input "[GEOGRAPHIC_DATA]" at bounding box center [360, 105] width 4 height 4
checkbox input "true"
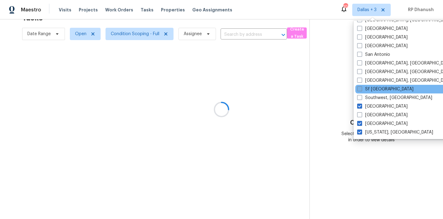
click at [376, 88] on label "Sf [GEOGRAPHIC_DATA]" at bounding box center [385, 89] width 56 height 6
click at [361, 88] on input "Sf [GEOGRAPHIC_DATA]" at bounding box center [359, 88] width 4 height 4
checkbox input "true"
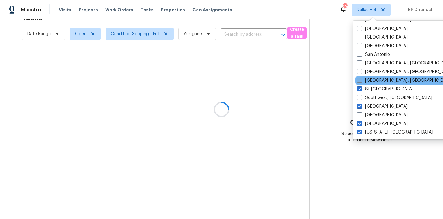
click at [377, 80] on label "[GEOGRAPHIC_DATA], [GEOGRAPHIC_DATA]" at bounding box center [404, 80] width 95 height 6
click at [361, 80] on input "[GEOGRAPHIC_DATA], [GEOGRAPHIC_DATA]" at bounding box center [359, 79] width 4 height 4
checkbox input "true"
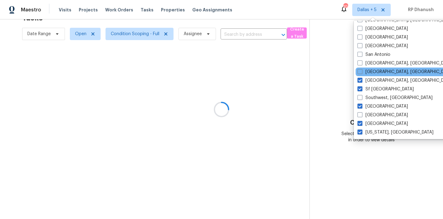
click at [377, 75] on div "[GEOGRAPHIC_DATA], [GEOGRAPHIC_DATA]" at bounding box center [418, 71] width 124 height 9
click at [374, 72] on label "[GEOGRAPHIC_DATA], [GEOGRAPHIC_DATA]" at bounding box center [405, 72] width 95 height 6
click at [362, 72] on input "[GEOGRAPHIC_DATA], [GEOGRAPHIC_DATA]" at bounding box center [360, 71] width 4 height 4
checkbox input "true"
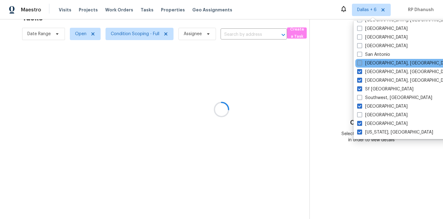
click at [374, 63] on label "[GEOGRAPHIC_DATA], [GEOGRAPHIC_DATA]" at bounding box center [404, 63] width 95 height 6
click at [361, 63] on input "[GEOGRAPHIC_DATA], [GEOGRAPHIC_DATA]" at bounding box center [359, 62] width 4 height 4
checkbox input "true"
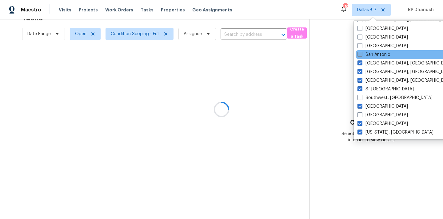
click at [374, 56] on label "San Antonio" at bounding box center [374, 54] width 33 height 6
click at [362, 55] on input "San Antonio" at bounding box center [360, 53] width 4 height 4
checkbox input "true"
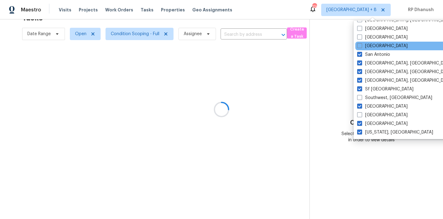
click at [374, 49] on div "[GEOGRAPHIC_DATA]" at bounding box center [418, 46] width 124 height 9
click at [374, 43] on label "[GEOGRAPHIC_DATA]" at bounding box center [382, 46] width 50 height 6
click at [361, 43] on input "[GEOGRAPHIC_DATA]" at bounding box center [359, 45] width 4 height 4
checkbox input "true"
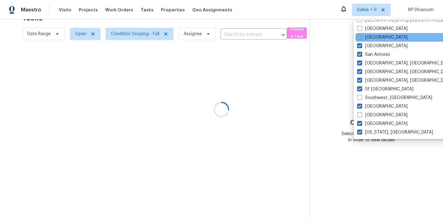
click at [374, 35] on label "[GEOGRAPHIC_DATA]" at bounding box center [382, 37] width 50 height 6
click at [361, 35] on input "[GEOGRAPHIC_DATA]" at bounding box center [359, 36] width 4 height 4
checkbox input "true"
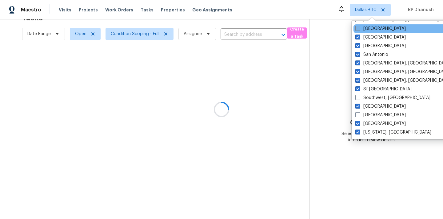
click at [374, 28] on label "Riverside" at bounding box center [381, 29] width 50 height 6
click at [360, 28] on input "Riverside" at bounding box center [358, 28] width 4 height 4
checkbox input "true"
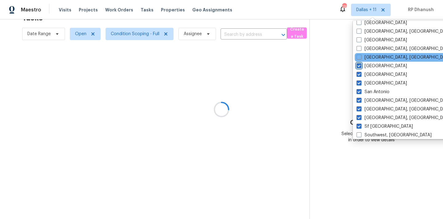
scroll to position [357, 0]
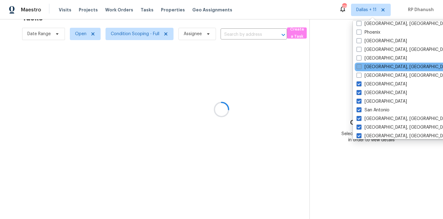
click at [373, 69] on label "Reno, NV" at bounding box center [404, 67] width 95 height 6
click at [361, 68] on input "Reno, NV" at bounding box center [359, 66] width 4 height 4
checkbox input "true"
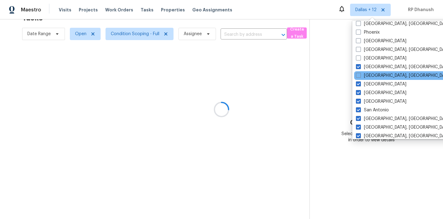
click at [373, 71] on div "Richmond, VA" at bounding box center [416, 75] width 124 height 9
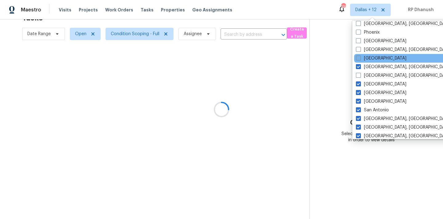
click at [373, 59] on label "Raleigh" at bounding box center [381, 58] width 50 height 6
click at [360, 59] on input "Raleigh" at bounding box center [358, 57] width 4 height 4
checkbox input "true"
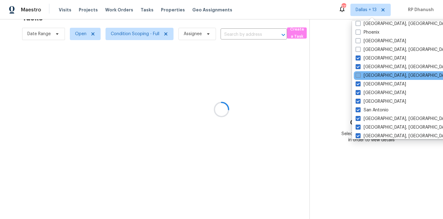
click at [367, 75] on label "Richmond, VA" at bounding box center [403, 75] width 95 height 6
click at [360, 75] on input "Richmond, VA" at bounding box center [358, 74] width 4 height 4
checkbox input "true"
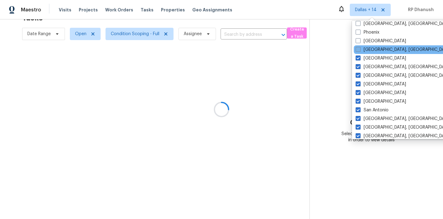
click at [367, 52] on label "Prescott, AZ" at bounding box center [403, 49] width 95 height 6
click at [360, 50] on input "Prescott, AZ" at bounding box center [358, 48] width 4 height 4
checkbox input "true"
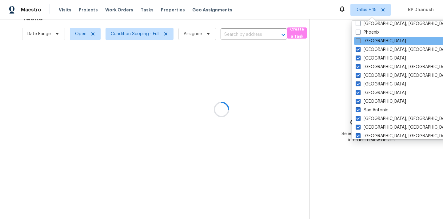
click at [368, 39] on label "Portland" at bounding box center [381, 41] width 50 height 6
click at [360, 39] on input "Portland" at bounding box center [358, 40] width 4 height 4
checkbox input "true"
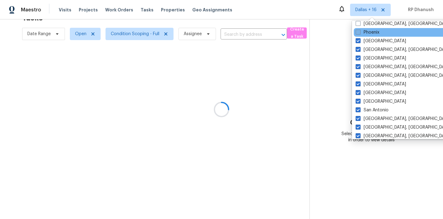
click at [368, 34] on label "Phoenix" at bounding box center [368, 32] width 24 height 6
click at [360, 33] on input "Phoenix" at bounding box center [358, 31] width 4 height 4
checkbox input "true"
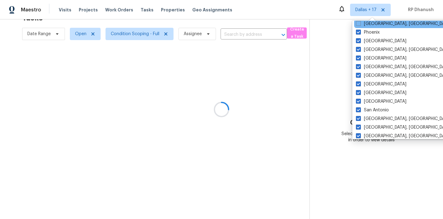
click at [368, 27] on div "Philadelphia, PA" at bounding box center [416, 23] width 124 height 9
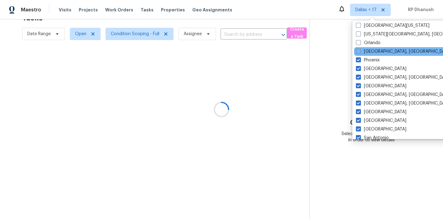
scroll to position [316, 0]
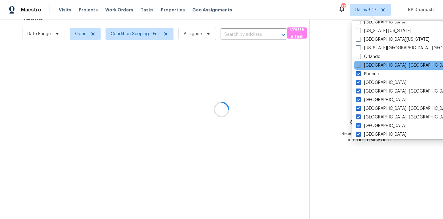
click at [366, 65] on label "Philadelphia, PA" at bounding box center [403, 65] width 95 height 6
click at [360, 65] on input "Philadelphia, PA" at bounding box center [358, 64] width 4 height 4
checkbox input "true"
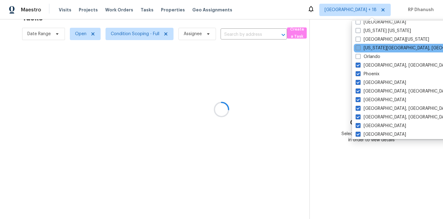
click at [366, 47] on label "Oklahoma City, OK" at bounding box center [415, 48] width 119 height 6
click at [360, 47] on input "Oklahoma City, OK" at bounding box center [358, 47] width 4 height 4
checkbox input "true"
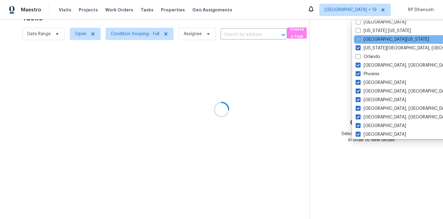
click at [367, 40] on label "Northern Colorado" at bounding box center [393, 39] width 74 height 6
click at [360, 40] on input "Northern Colorado" at bounding box center [358, 38] width 4 height 4
checkbox input "true"
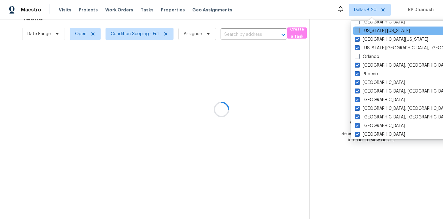
click at [367, 31] on label "New York New Jersey" at bounding box center [382, 31] width 55 height 6
click at [359, 31] on input "New York New Jersey" at bounding box center [357, 30] width 4 height 4
checkbox input "true"
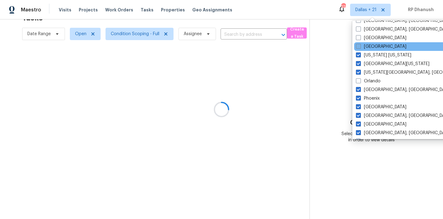
click at [369, 45] on label "Nashville" at bounding box center [381, 46] width 50 height 6
click at [360, 45] on input "Nashville" at bounding box center [358, 45] width 4 height 4
checkbox input "true"
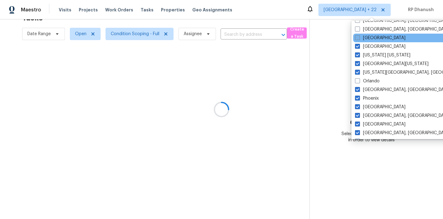
click at [369, 38] on label "Minneapolis" at bounding box center [380, 38] width 50 height 6
click at [359, 38] on input "Minneapolis" at bounding box center [357, 37] width 4 height 4
checkbox input "true"
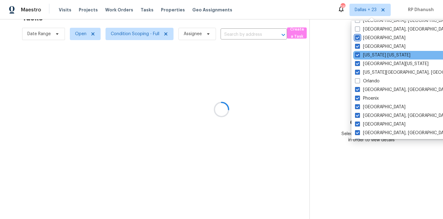
scroll to position [274, 0]
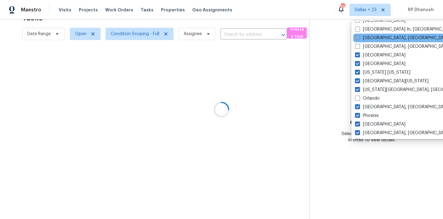
click at [372, 38] on label "Memphis, TN" at bounding box center [402, 38] width 95 height 6
click at [359, 38] on input "Memphis, TN" at bounding box center [357, 37] width 4 height 4
checkbox input "true"
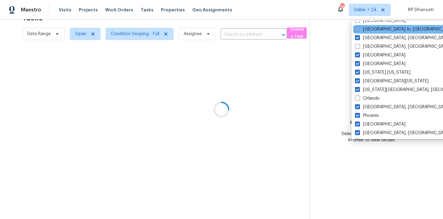
click at [373, 29] on label "Louisville In, KY" at bounding box center [405, 29] width 100 height 6
click at [359, 29] on input "Louisville In, KY" at bounding box center [357, 28] width 4 height 4
checkbox input "true"
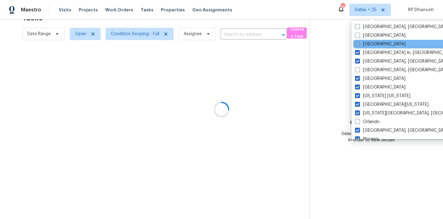
click at [372, 42] on label "Los Angeles" at bounding box center [380, 44] width 50 height 6
click at [359, 42] on input "Los Angeles" at bounding box center [357, 43] width 4 height 4
checkbox input "true"
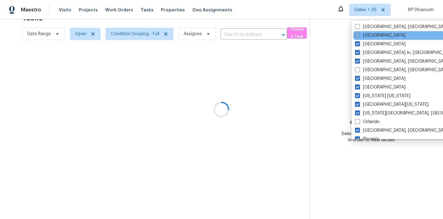
click at [372, 37] on label "Las Vegas" at bounding box center [380, 35] width 50 height 6
click at [359, 36] on input "Las Vegas" at bounding box center [357, 34] width 4 height 4
checkbox input "true"
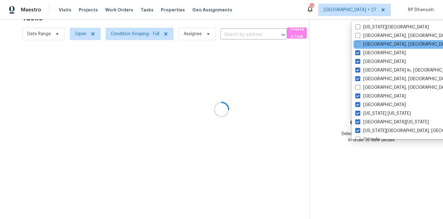
click at [372, 45] on label "Knoxville, TN" at bounding box center [403, 44] width 95 height 6
click at [360, 45] on input "Knoxville, TN" at bounding box center [358, 43] width 4 height 4
checkbox input "true"
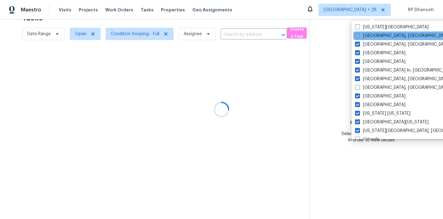
click at [372, 37] on label "Killeen, TX" at bounding box center [402, 36] width 95 height 6
click at [359, 37] on input "Killeen, TX" at bounding box center [357, 35] width 4 height 4
checkbox input "true"
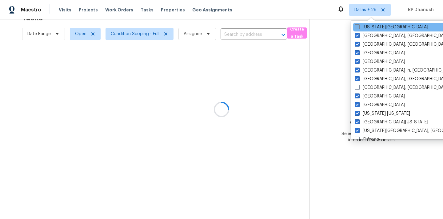
click at [372, 27] on label "Kansas City" at bounding box center [392, 27] width 74 height 6
click at [359, 27] on input "Kansas City" at bounding box center [357, 26] width 4 height 4
checkbox input "true"
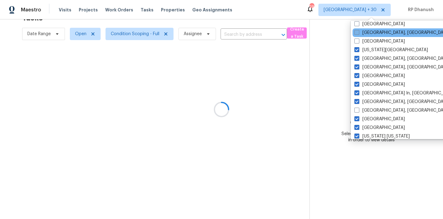
click at [370, 34] on label "Indianapolis, IN" at bounding box center [402, 33] width 95 height 6
click at [359, 34] on input "Indianapolis, IN" at bounding box center [357, 32] width 4 height 4
checkbox input "true"
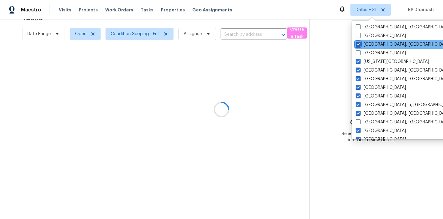
scroll to position [197, 0]
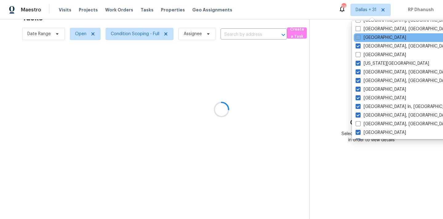
click at [369, 37] on label "Houston" at bounding box center [381, 37] width 50 height 6
click at [360, 37] on input "Houston" at bounding box center [358, 36] width 4 height 4
checkbox input "true"
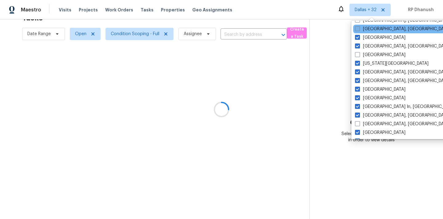
click at [369, 28] on label "Greenville, SC" at bounding box center [402, 29] width 95 height 6
click at [359, 28] on input "Greenville, SC" at bounding box center [357, 28] width 4 height 4
checkbox input "true"
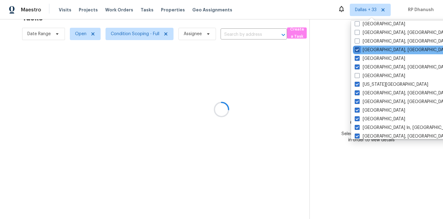
scroll to position [173, 0]
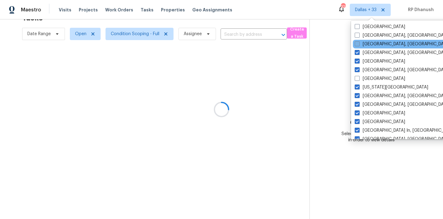
click at [369, 43] on label "Greensboro, NC" at bounding box center [402, 44] width 95 height 6
click at [359, 43] on input "Greensboro, NC" at bounding box center [357, 43] width 4 height 4
checkbox input "true"
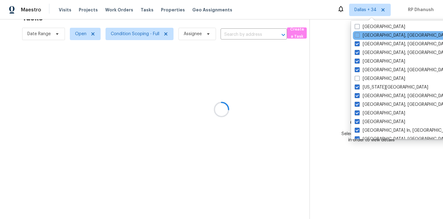
click at [369, 39] on div "Detroit, MI" at bounding box center [415, 35] width 124 height 9
click at [369, 36] on label "Detroit, MI" at bounding box center [402, 35] width 95 height 6
click at [359, 36] on input "Detroit, MI" at bounding box center [357, 34] width 4 height 4
checkbox input "true"
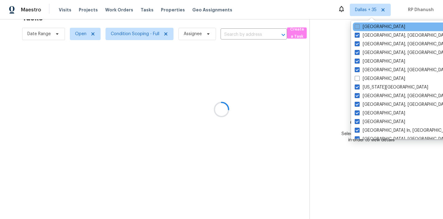
click at [370, 28] on label "Denver" at bounding box center [380, 27] width 50 height 6
click at [359, 28] on input "Denver" at bounding box center [357, 26] width 4 height 4
checkbox input "true"
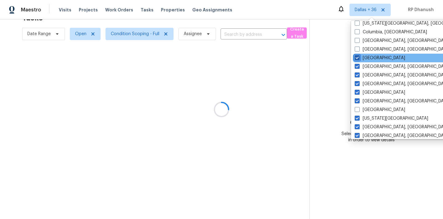
scroll to position [132, 0]
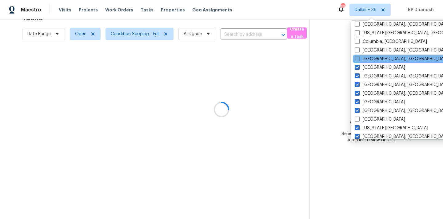
click at [367, 59] on label "Corpus Christi, TX" at bounding box center [402, 59] width 95 height 6
click at [359, 59] on input "Corpus Christi, TX" at bounding box center [357, 58] width 4 height 4
checkbox input "true"
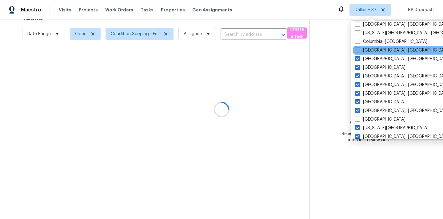
click at [367, 50] on label "Columbus, OH" at bounding box center [402, 50] width 95 height 6
click at [359, 50] on input "Columbus, OH" at bounding box center [357, 49] width 4 height 4
checkbox input "true"
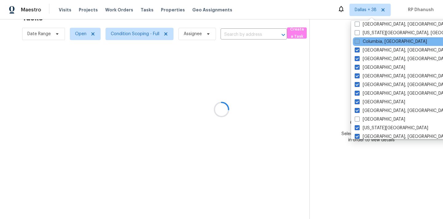
click at [367, 42] on label "Columbia, SC" at bounding box center [391, 41] width 72 height 6
click at [359, 42] on input "Columbia, SC" at bounding box center [357, 40] width 4 height 4
checkbox input "true"
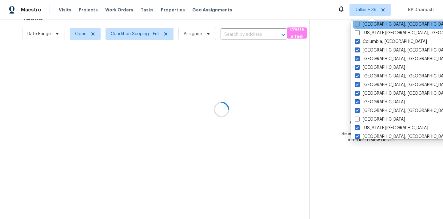
click at [367, 27] on label "Cleveland, OH" at bounding box center [402, 24] width 95 height 6
click at [359, 25] on input "Cleveland, OH" at bounding box center [357, 23] width 4 height 4
checkbox input "true"
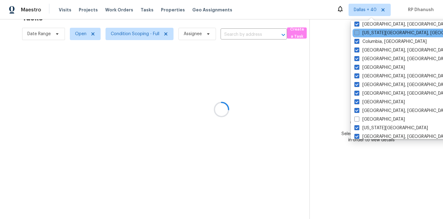
click at [366, 35] on label "Colorado Springs, CO" at bounding box center [414, 33] width 119 height 6
click at [359, 34] on input "Colorado Springs, CO" at bounding box center [357, 32] width 4 height 4
checkbox input "true"
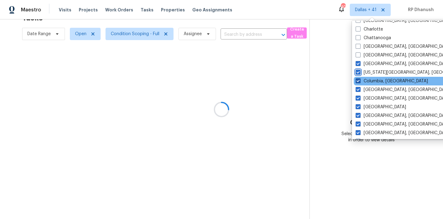
scroll to position [88, 0]
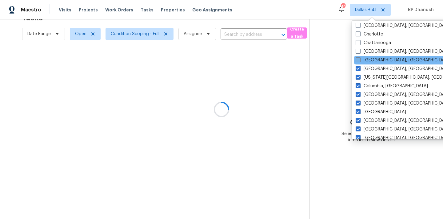
click at [365, 59] on label "Cincinnati, OH" at bounding box center [403, 60] width 95 height 6
click at [360, 59] on input "Cincinnati, OH" at bounding box center [358, 59] width 4 height 4
checkbox input "true"
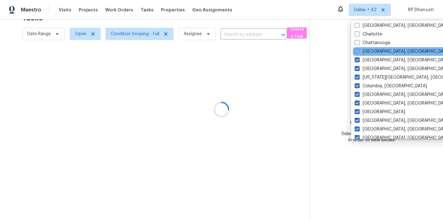
click at [365, 51] on label "Chicago, IL" at bounding box center [402, 51] width 95 height 6
click at [359, 51] on input "Chicago, IL" at bounding box center [357, 50] width 4 height 4
checkbox input "true"
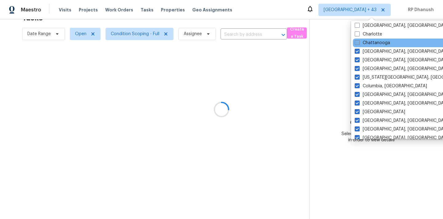
click at [365, 46] on label "Chattanooga" at bounding box center [372, 43] width 35 height 6
click at [359, 44] on input "Chattanooga" at bounding box center [357, 42] width 4 height 4
checkbox input "true"
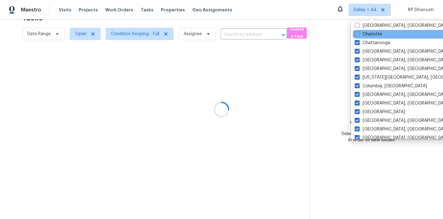
click at [365, 37] on label "Charlotte" at bounding box center [368, 34] width 27 height 6
click at [359, 35] on input "Charlotte" at bounding box center [357, 33] width 4 height 4
checkbox input "true"
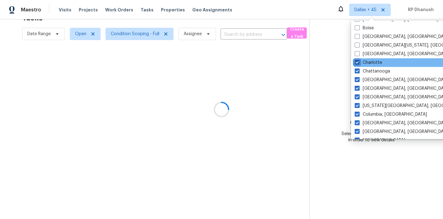
scroll to position [48, 0]
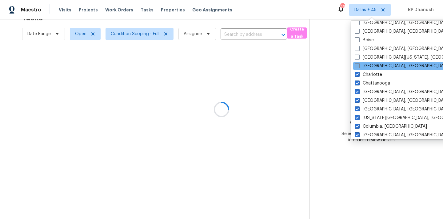
click at [367, 64] on label "Charleston, SC" at bounding box center [402, 66] width 95 height 6
click at [359, 64] on input "Charleston, SC" at bounding box center [357, 65] width 4 height 4
checkbox input "true"
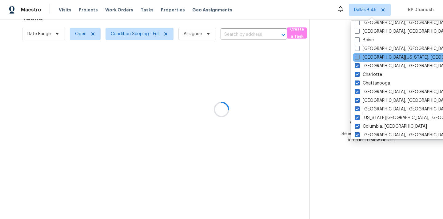
click at [367, 59] on label "Central California, CA" at bounding box center [414, 57] width 119 height 6
click at [359, 58] on input "Central California, CA" at bounding box center [357, 56] width 4 height 4
checkbox input "true"
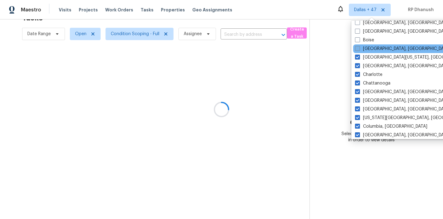
click at [367, 49] on label "Boston, MA" at bounding box center [402, 49] width 95 height 6
click at [359, 49] on input "Boston, MA" at bounding box center [357, 48] width 4 height 4
checkbox input "true"
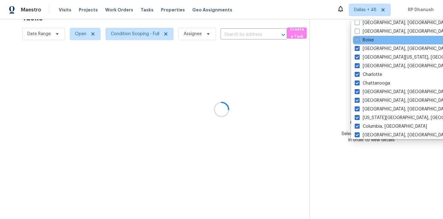
click at [367, 40] on label "Boise" at bounding box center [364, 40] width 19 height 6
click at [359, 40] on input "Boise" at bounding box center [357, 39] width 4 height 4
checkbox input "true"
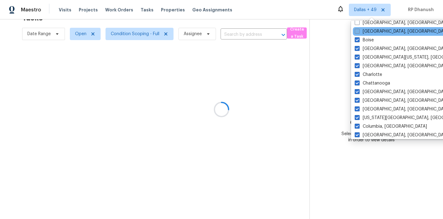
click at [367, 33] on label "Birmingham, AL" at bounding box center [402, 31] width 95 height 6
click at [359, 32] on input "Birmingham, AL" at bounding box center [357, 30] width 4 height 4
checkbox input "true"
click at [367, 27] on div "Birmingham, AL" at bounding box center [415, 31] width 124 height 9
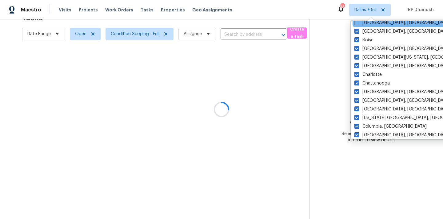
click at [367, 26] on div "Baltimore, MD" at bounding box center [415, 22] width 124 height 9
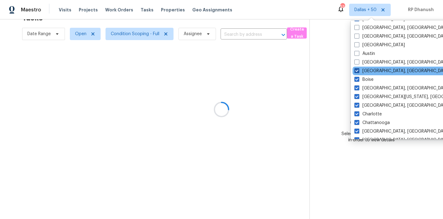
scroll to position [3, 0]
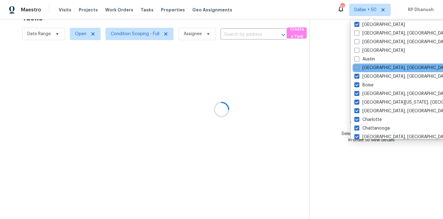
click at [369, 67] on label "Baltimore, MD" at bounding box center [402, 68] width 95 height 6
click at [359, 67] on input "Baltimore, MD" at bounding box center [357, 67] width 4 height 4
checkbox input "true"
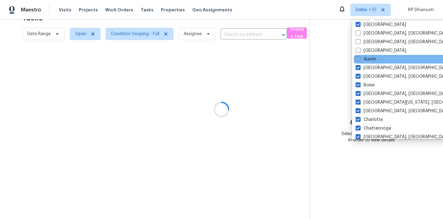
click at [369, 59] on label "Austin" at bounding box center [366, 59] width 21 height 6
click at [360, 59] on input "Austin" at bounding box center [358, 58] width 4 height 4
checkbox input "true"
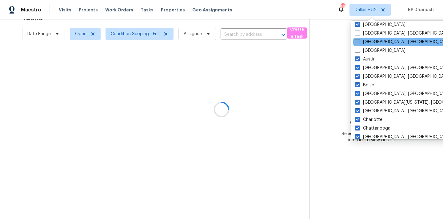
click at [369, 44] on label "Asheville, NC" at bounding box center [402, 42] width 95 height 6
click at [359, 43] on input "Asheville, NC" at bounding box center [357, 41] width 4 height 4
checkbox input "true"
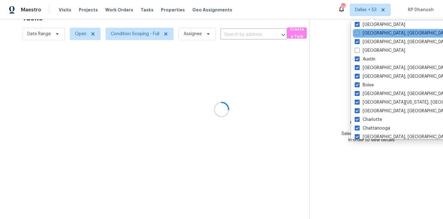
click at [369, 36] on label "Albuquerque, NM" at bounding box center [402, 33] width 95 height 6
click at [359, 34] on input "Albuquerque, NM" at bounding box center [357, 32] width 4 height 4
checkbox input "true"
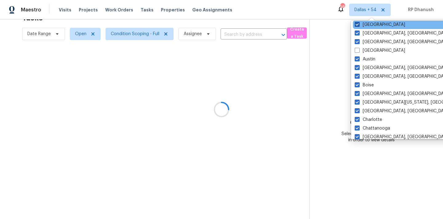
click at [368, 26] on label "Dallas" at bounding box center [380, 25] width 50 height 6
click at [359, 26] on input "Dallas" at bounding box center [357, 24] width 4 height 4
checkbox input "false"
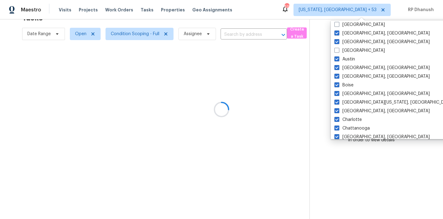
click at [308, 75] on div at bounding box center [221, 109] width 443 height 219
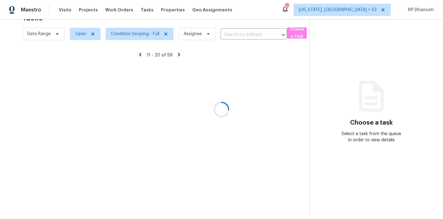
scroll to position [37, 0]
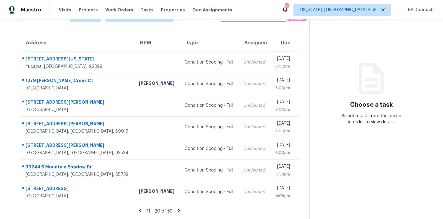
click at [365, 95] on icon at bounding box center [371, 78] width 37 height 37
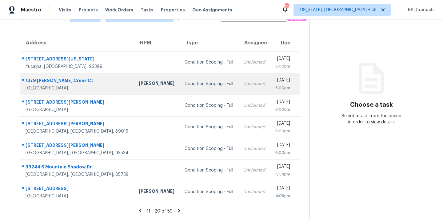
scroll to position [0, 0]
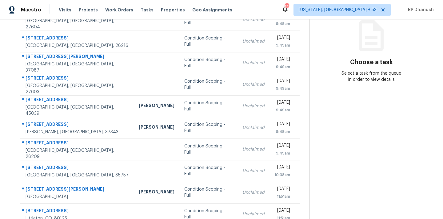
scroll to position [102, 0]
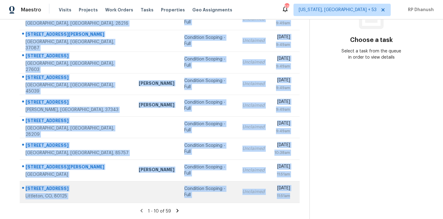
drag, startPoint x: 26, startPoint y: 91, endPoint x: 299, endPoint y: 195, distance: 292.8
click at [299, 195] on tbody "[STREET_ADDRESS] Condition Scoping - Full Unclaimed [DATE] 9:49am [STREET_ADDRE…" at bounding box center [160, 95] width 280 height 216
copy tbody "[STREET_ADDRESS] Condition Scoping - Full Unclaimed [DATE] 9:49am [STREET_ADDRE…"
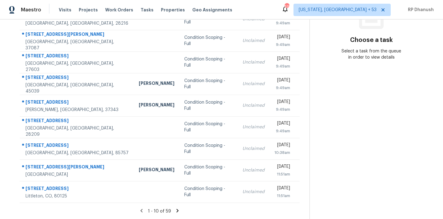
click at [373, 115] on section "Choose a task Select a task from the queue in order to view details" at bounding box center [372, 67] width 124 height 301
click at [178, 209] on icon at bounding box center [178, 209] width 2 height 3
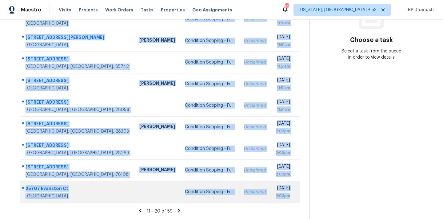
drag, startPoint x: 24, startPoint y: 91, endPoint x: 294, endPoint y: 197, distance: 290.3
click at [294, 197] on tbody "1541 Jacobs Cir Vestavia Hills, AL, 35216 Condition Scoping - Full Unclaimed We…" at bounding box center [160, 95] width 280 height 216
copy tbody "1541 Jacobs Cir Vestavia Hills, AL, 35216 Condition Scoping - Full Unclaimed We…"
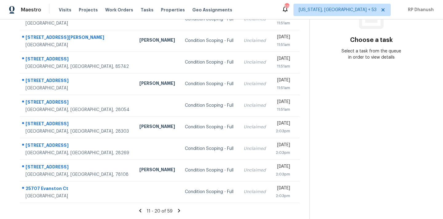
click at [345, 112] on section "Choose a task Select a task from the queue in order to view details" at bounding box center [372, 67] width 124 height 301
click at [179, 208] on icon at bounding box center [179, 211] width 6 height 6
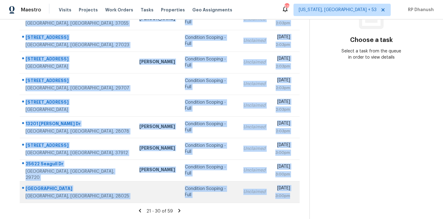
drag, startPoint x: 22, startPoint y: 66, endPoint x: 294, endPoint y: 197, distance: 301.4
click at [294, 197] on tbody "7977 W Wacker Rd Unit 243 Peoria, AZ, 85381 Eric Scott Condition Scoping - Full…" at bounding box center [160, 95] width 280 height 216
copy tbody "7977 W Wacker Rd Unit 243 Peoria, AZ, 85381 Eric Scott Condition Scoping - Full…"
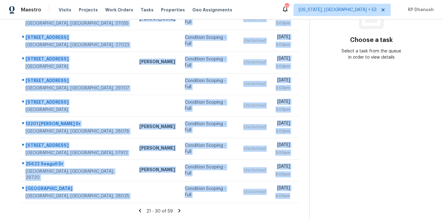
click at [367, 146] on section "Choose a task Select a task from the queue in order to view details" at bounding box center [372, 67] width 124 height 301
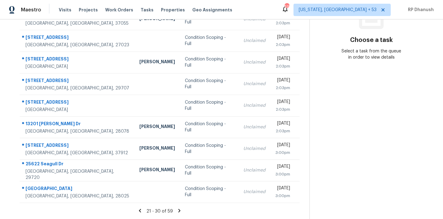
click at [179, 210] on icon at bounding box center [180, 209] width 2 height 3
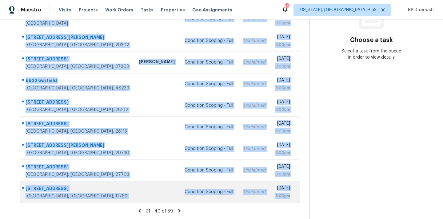
drag, startPoint x: 25, startPoint y: 91, endPoint x: 293, endPoint y: 202, distance: 290.2
click at [293, 202] on tbody "1209 Snow Hill Rd Durham, NC, 27712 Condition Scoping - Full Unclaimed Wed, Aug…" at bounding box center [160, 95] width 280 height 216
copy tbody "1209 Snow Hill Rd Durham, NC, 27712 Condition Scoping - Full Unclaimed Wed, Aug…"
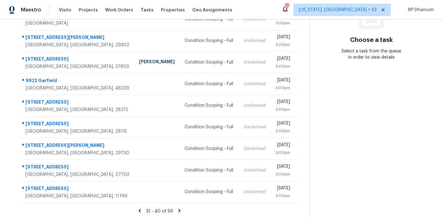
click at [332, 155] on section "Choose a task Select a task from the queue in order to view details" at bounding box center [372, 67] width 124 height 301
click at [179, 208] on icon at bounding box center [180, 211] width 6 height 6
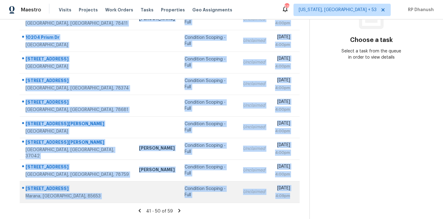
drag, startPoint x: 25, startPoint y: 56, endPoint x: 290, endPoint y: 199, distance: 301.7
click at [290, 199] on tbody "16311 Barcica Ln Cornelius, NC, 28031 Condition Scoping - Full Unclaimed Wed, A…" at bounding box center [160, 95] width 280 height 216
copy tbody "16311 Barcica Ln Cornelius, NC, 28031 Condition Scoping - Full Unclaimed Wed, A…"
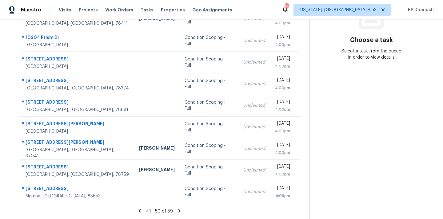
click at [367, 130] on section "Choose a task Select a task from the queue in order to view details" at bounding box center [372, 67] width 124 height 301
click at [179, 211] on icon at bounding box center [180, 209] width 2 height 3
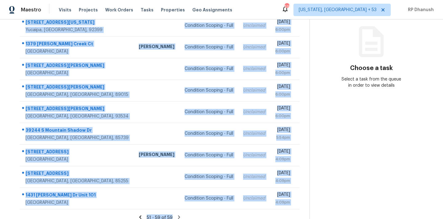
scroll to position [80, 0]
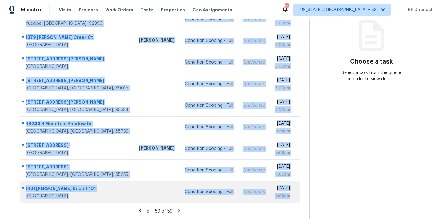
drag, startPoint x: 24, startPoint y: 91, endPoint x: 291, endPoint y: 199, distance: 287.9
click at [291, 199] on tbody "33928 Colorado St Yucaipa, CA, 92399 Condition Scoping - Full Unclaimed Wed, Au…" at bounding box center [160, 105] width 280 height 194
copy tbody "33928 Colorado St Yucaipa, CA, 92399 Condition Scoping - Full Unclaimed Wed, Au…"
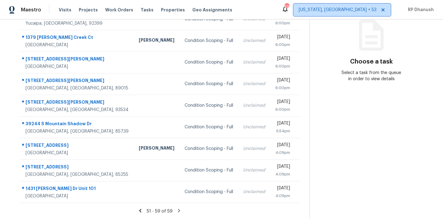
click at [350, 7] on span "Washington, DC + 53" at bounding box center [338, 10] width 78 height 6
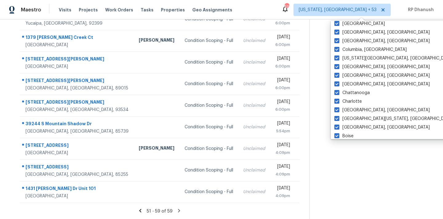
scroll to position [413, 0]
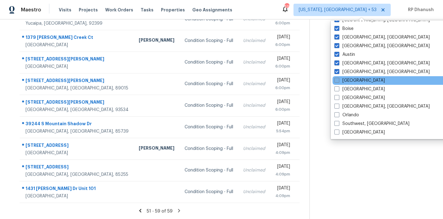
click at [348, 82] on label "Atlanta" at bounding box center [360, 80] width 50 height 6
click at [339, 81] on input "Atlanta" at bounding box center [337, 79] width 4 height 4
checkbox input "true"
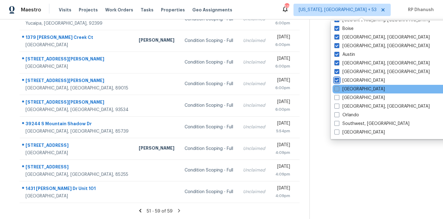
scroll to position [19, 0]
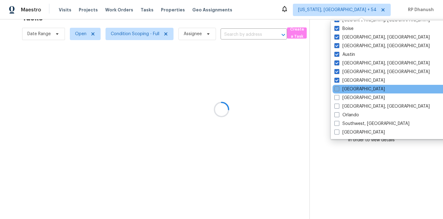
click at [345, 87] on label "Dallas" at bounding box center [360, 89] width 50 height 6
click at [339, 87] on input "Dallas" at bounding box center [337, 88] width 4 height 4
checkbox input "true"
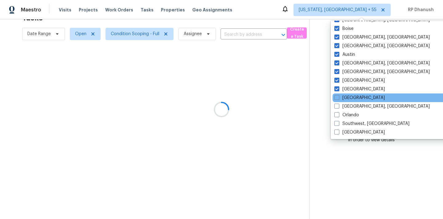
click at [344, 94] on div "Jacksonville" at bounding box center [395, 97] width 124 height 9
click at [344, 97] on label "Jacksonville" at bounding box center [360, 98] width 50 height 6
click at [339, 97] on input "Jacksonville" at bounding box center [337, 97] width 4 height 4
checkbox input "true"
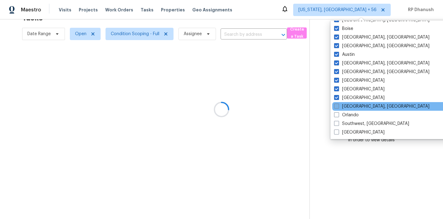
click at [343, 104] on label "Miami, FL" at bounding box center [381, 106] width 95 height 6
click at [338, 104] on input "Miami, FL" at bounding box center [336, 105] width 4 height 4
checkbox input "true"
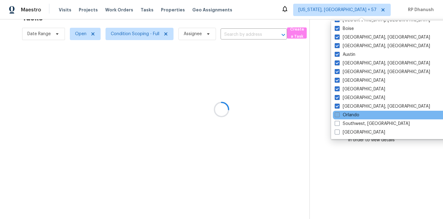
click at [342, 115] on label "Orlando" at bounding box center [347, 115] width 25 height 6
click at [339, 115] on input "Orlando" at bounding box center [337, 114] width 4 height 4
checkbox input "true"
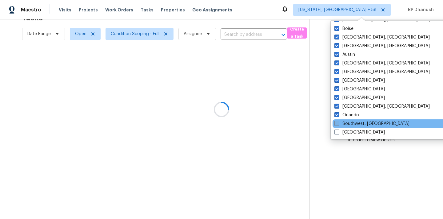
click at [342, 123] on label "Southwest, FL" at bounding box center [372, 123] width 75 height 6
click at [339, 123] on input "Southwest, FL" at bounding box center [337, 122] width 4 height 4
checkbox input "true"
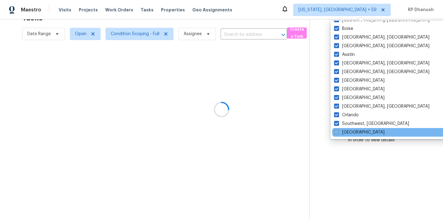
click at [342, 128] on div "Tampa" at bounding box center [395, 132] width 124 height 9
click at [342, 129] on label "Tampa" at bounding box center [359, 132] width 50 height 6
click at [338, 129] on input "Tampa" at bounding box center [336, 131] width 4 height 4
checkbox input "true"
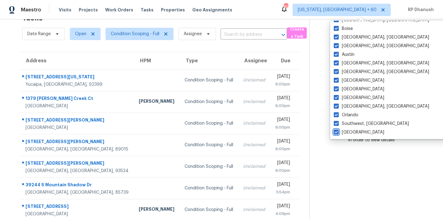
scroll to position [80, 0]
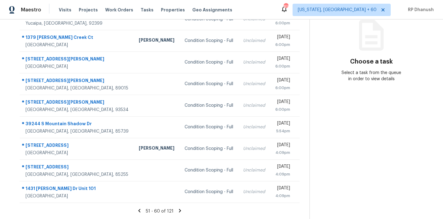
click at [309, 155] on div "Address HPM Type Assignee Due 33928 Colorado St Yucaipa, CA, 92399 Condition Sc…" at bounding box center [160, 97] width 300 height 212
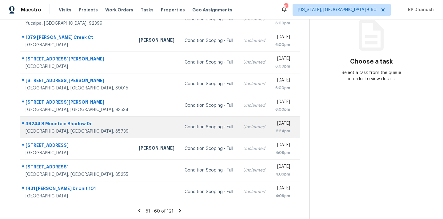
scroll to position [0, 0]
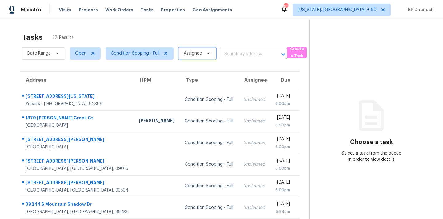
click at [194, 56] on span "Assignee" at bounding box center [193, 53] width 18 height 6
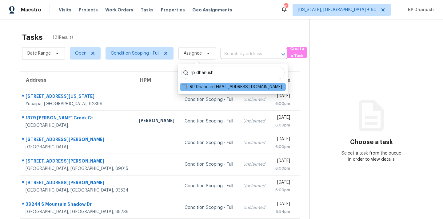
type input "rp dhanush"
click at [187, 85] on span at bounding box center [184, 86] width 5 height 5
click at [186, 85] on input "RP Dhanush rp.dhanush@opendoor.com" at bounding box center [184, 86] width 4 height 4
checkbox input "true"
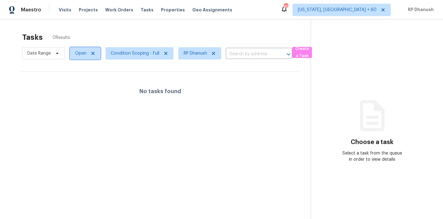
click at [80, 53] on span "Open" at bounding box center [80, 53] width 11 height 6
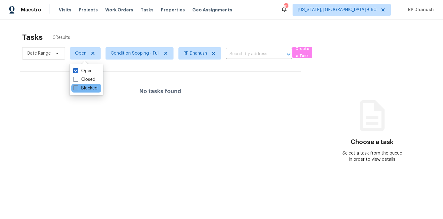
click at [83, 90] on label "Blocked" at bounding box center [85, 88] width 24 height 6
click at [77, 89] on input "Blocked" at bounding box center [75, 87] width 4 height 4
checkbox input "true"
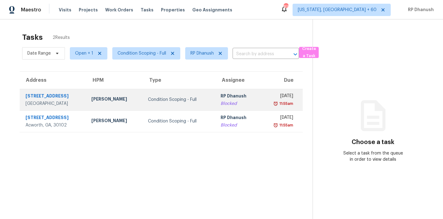
click at [231, 101] on div "Blocked" at bounding box center [238, 103] width 34 height 6
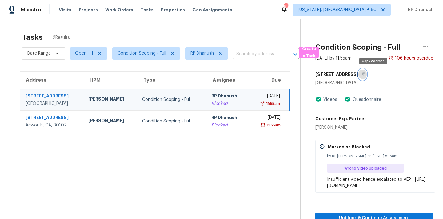
click at [367, 72] on button "button" at bounding box center [363, 74] width 8 height 11
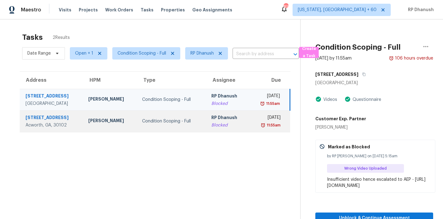
click at [264, 122] on img at bounding box center [263, 125] width 5 height 6
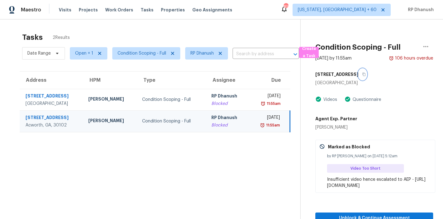
click at [366, 75] on icon "button" at bounding box center [364, 74] width 4 height 4
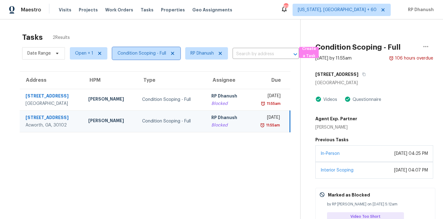
click at [139, 53] on span "Condition Scoping - Full" at bounding box center [142, 53] width 49 height 6
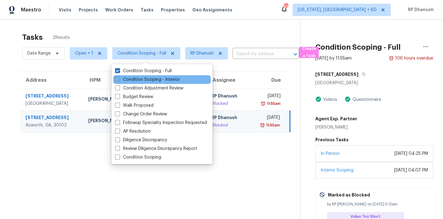
click at [140, 77] on label "Condition Scoping - Interior" at bounding box center [147, 79] width 65 height 6
click at [119, 77] on input "Condition Scoping - Interior" at bounding box center [117, 78] width 4 height 4
checkbox input "true"
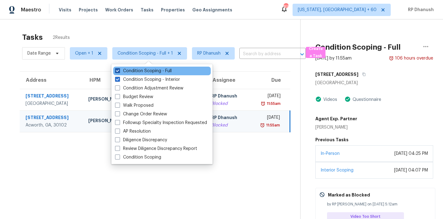
click at [133, 71] on label "Condition Scoping - Full" at bounding box center [143, 71] width 57 height 6
click at [119, 71] on input "Condition Scoping - Full" at bounding box center [117, 70] width 4 height 4
checkbox input "false"
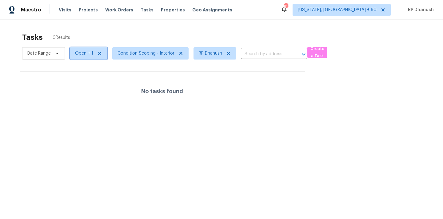
click at [85, 54] on span "Open + 1" at bounding box center [84, 53] width 18 height 6
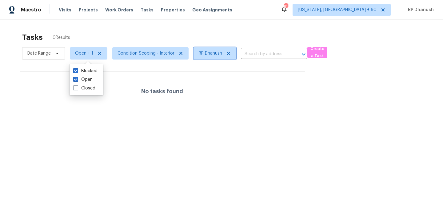
click at [228, 51] on icon at bounding box center [228, 53] width 5 height 5
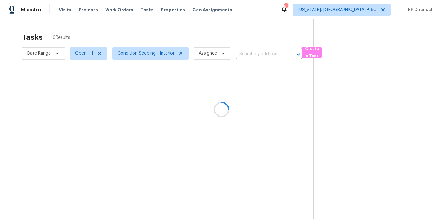
click at [87, 54] on div at bounding box center [221, 109] width 443 height 219
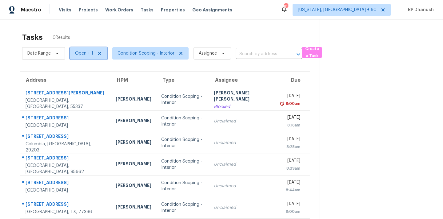
click at [87, 54] on span "Open + 1" at bounding box center [84, 53] width 18 height 6
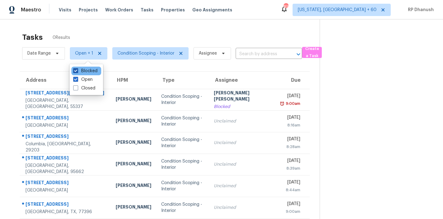
click at [87, 69] on label "Blocked" at bounding box center [85, 71] width 24 height 6
click at [77, 69] on input "Blocked" at bounding box center [75, 70] width 4 height 4
checkbox input "false"
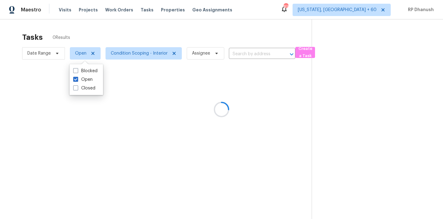
click at [347, 93] on div at bounding box center [221, 109] width 443 height 219
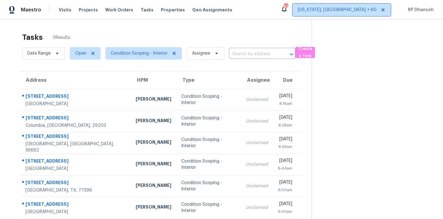
click at [351, 10] on span "[US_STATE], [GEOGRAPHIC_DATA] + 60" at bounding box center [337, 10] width 79 height 6
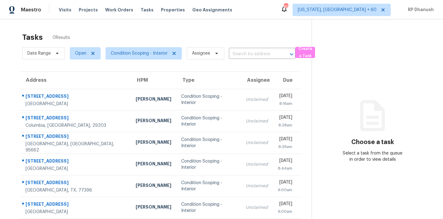
click at [359, 89] on section "Choose a task Select a task from the queue in order to view details" at bounding box center [373, 164] width 122 height 290
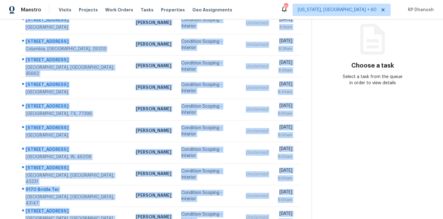
scroll to position [102, 0]
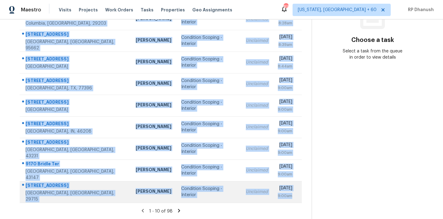
drag, startPoint x: 26, startPoint y: 92, endPoint x: 294, endPoint y: 199, distance: 288.8
click at [294, 199] on tbody "[STREET_ADDRESS] [PERSON_NAME] Condition Scoping - Interior Unclaimed [DATE] 8:…" at bounding box center [161, 95] width 282 height 216
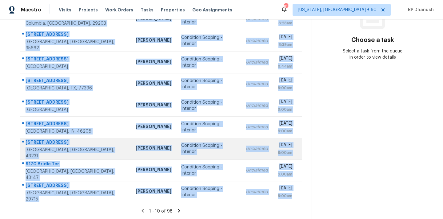
copy tbody "[STREET_ADDRESS] [PERSON_NAME] Condition Scoping - Interior Unclaimed [DATE] 8:…"
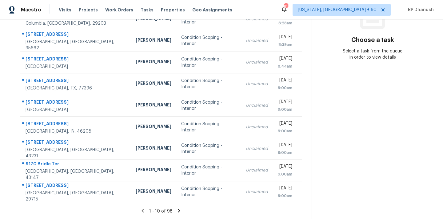
click at [398, 141] on section "Choose a task Select a task from the queue in order to view details" at bounding box center [373, 67] width 122 height 301
click at [179, 209] on icon at bounding box center [179, 211] width 6 height 6
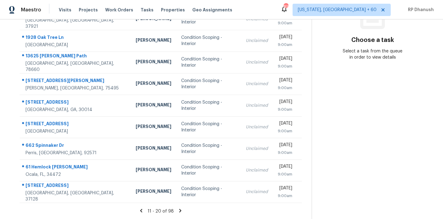
drag, startPoint x: 25, startPoint y: 69, endPoint x: 305, endPoint y: 201, distance: 309.3
click at [305, 201] on div "Address HPM Type Assignee Due [STREET_ADDRESS] [PERSON_NAME] Condition Scoping …" at bounding box center [161, 85] width 302 height 233
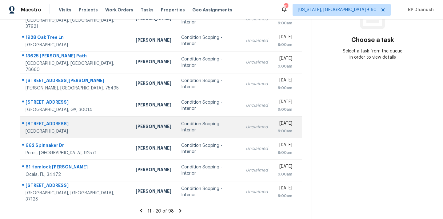
copy table "Address HPM Type Assignee Due"
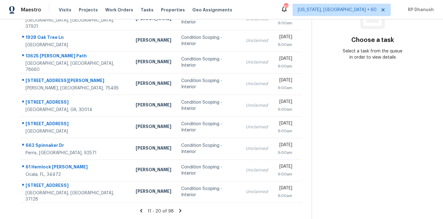
click at [384, 107] on section "Choose a task Select a task from the queue in order to view details" at bounding box center [373, 67] width 122 height 301
click at [180, 208] on icon at bounding box center [181, 211] width 6 height 6
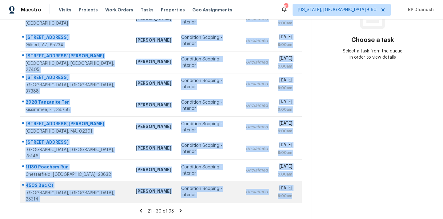
drag, startPoint x: 24, startPoint y: 91, endPoint x: 297, endPoint y: 202, distance: 294.5
click at [297, 202] on tbody "[STREET_ADDRESS][PERSON_NAME][PERSON_NAME] [PERSON_NAME] Condition Scoping - In…" at bounding box center [161, 95] width 282 height 216
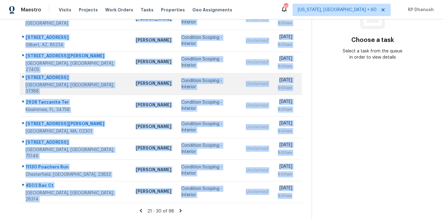
copy tbody "[STREET_ADDRESS][PERSON_NAME][PERSON_NAME] [PERSON_NAME] Condition Scoping - In…"
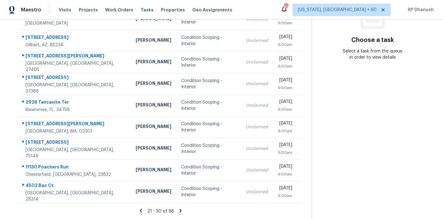
click at [353, 110] on section "Choose a task Select a task from the queue in order to view details" at bounding box center [373, 67] width 122 height 301
click at [181, 209] on icon at bounding box center [181, 211] width 6 height 6
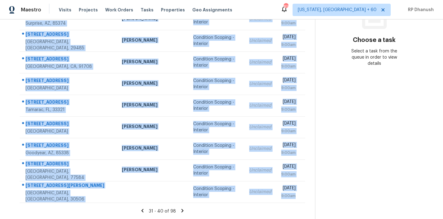
drag, startPoint x: 23, startPoint y: 90, endPoint x: 302, endPoint y: 197, distance: 298.0
click at [302, 197] on div "Address HPM Type Assignee Due [STREET_ADDRESS] [PERSON_NAME] [PERSON_NAME] Cond…" at bounding box center [162, 85] width 305 height 233
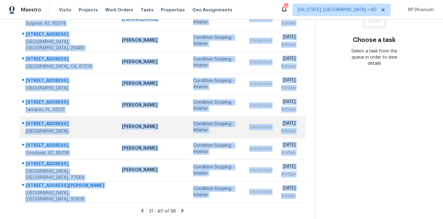
copy tbody "[STREET_ADDRESS] [PERSON_NAME] [PERSON_NAME] Condition Scoping - Interior Uncla…"
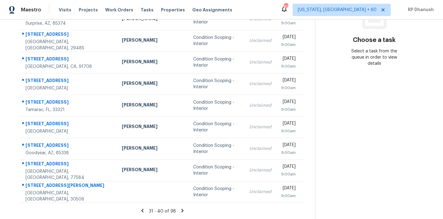
click at [417, 123] on section "Choose a task Select a task from the queue in order to view details" at bounding box center [374, 67] width 118 height 301
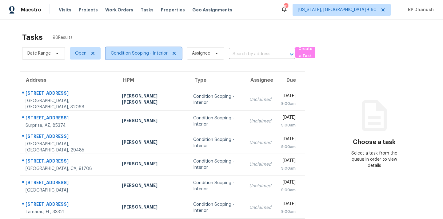
click at [139, 53] on span "Condition Scoping - Interior" at bounding box center [139, 53] width 57 height 6
click at [347, 50] on section "Choose a task Select a task from the queue in order to view details" at bounding box center [374, 169] width 118 height 301
click at [122, 54] on span "Condition Scoping - Interior" at bounding box center [139, 53] width 57 height 6
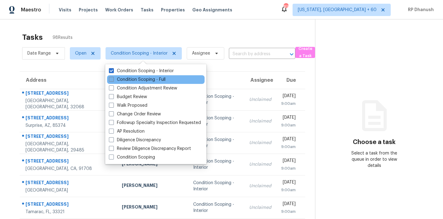
click at [130, 77] on label "Condition Scoping - Full" at bounding box center [137, 79] width 57 height 6
click at [113, 77] on input "Condition Scoping - Full" at bounding box center [111, 78] width 4 height 4
checkbox input "true"
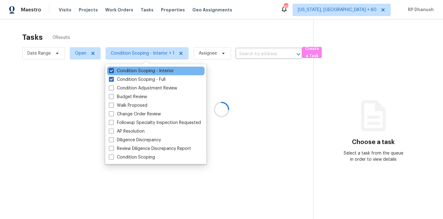
click at [130, 71] on label "Condition Scoping - Interior" at bounding box center [141, 71] width 65 height 6
click at [113, 71] on input "Condition Scoping - Interior" at bounding box center [111, 70] width 4 height 4
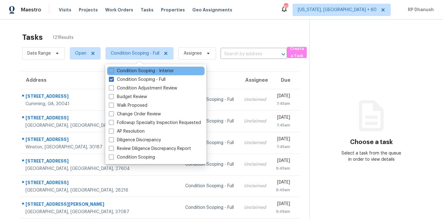
click at [140, 70] on label "Condition Scoping - Interior" at bounding box center [141, 71] width 65 height 6
click at [113, 70] on input "Condition Scoping - Interior" at bounding box center [111, 70] width 4 height 4
checkbox input "true"
